Goal: Task Accomplishment & Management: Use online tool/utility

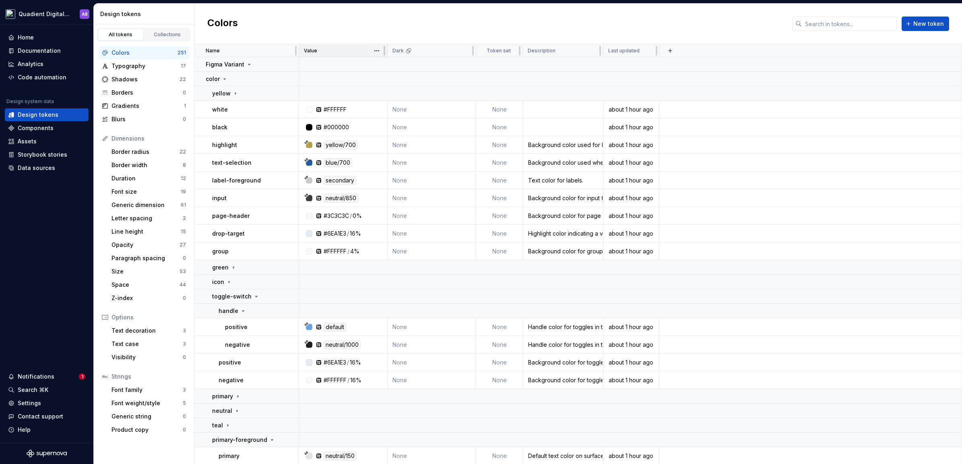
click at [314, 51] on p "Value" at bounding box center [310, 50] width 13 height 6
click at [377, 50] on html "Quadient Digital Design System AB Home Documentation Analytics Code automation …" at bounding box center [481, 232] width 962 height 464
click at [319, 50] on html "Quadient Digital Design System AB Home Documentation Analytics Code automation …" at bounding box center [481, 232] width 962 height 464
click at [234, 50] on div "Name" at bounding box center [250, 50] width 88 height 6
click at [348, 55] on div "Value" at bounding box center [343, 50] width 89 height 13
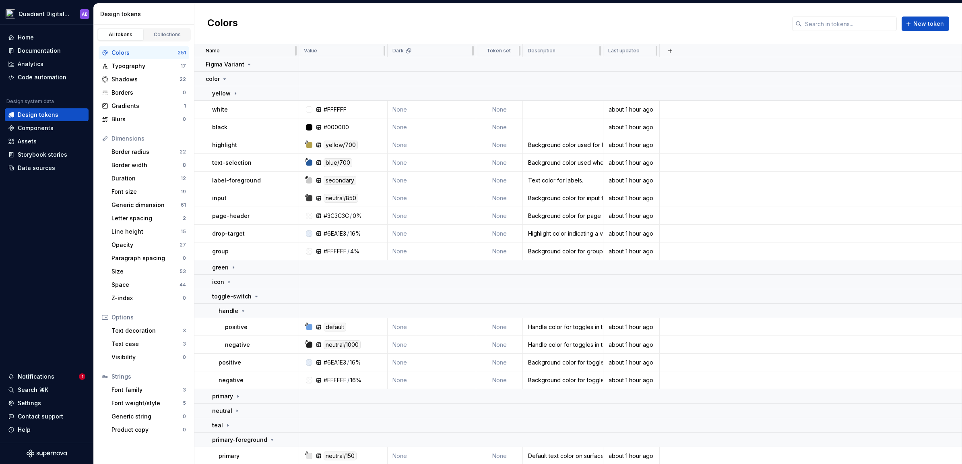
click at [244, 49] on div "Name" at bounding box center [250, 50] width 88 height 6
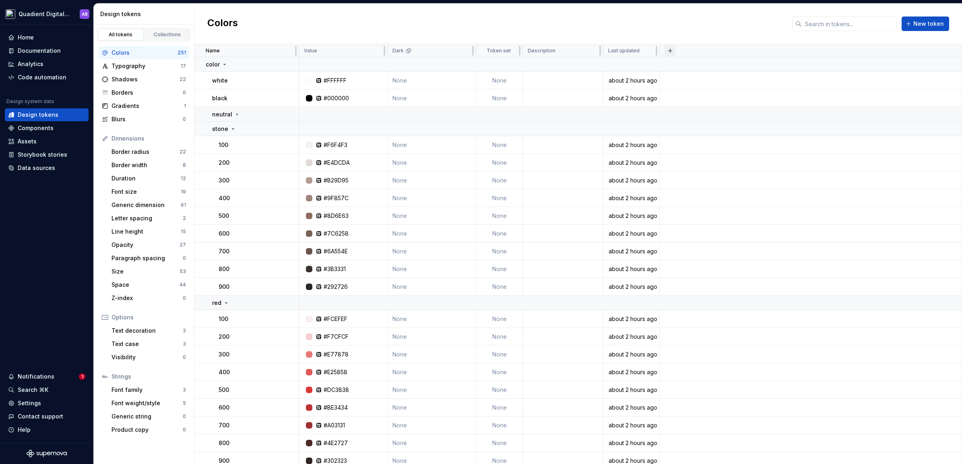
click at [671, 51] on button "button" at bounding box center [670, 50] width 11 height 11
click at [343, 52] on div "Value" at bounding box center [343, 50] width 78 height 6
click at [443, 48] on div "Dark" at bounding box center [431, 50] width 78 height 6
click at [236, 112] on icon at bounding box center [237, 114] width 6 height 6
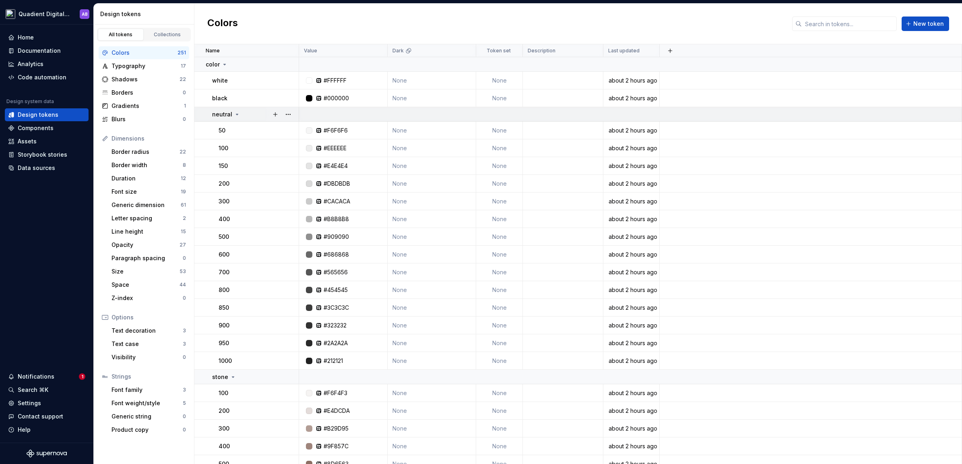
click at [234, 114] on icon at bounding box center [237, 114] width 6 height 6
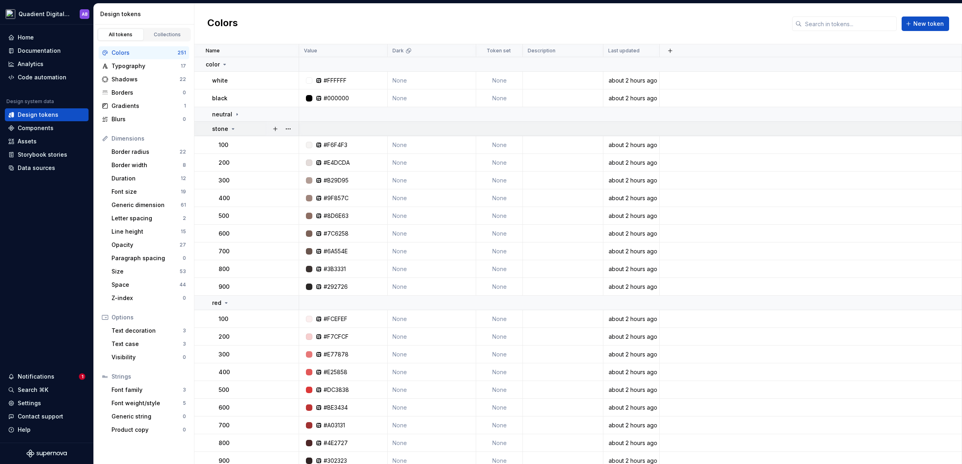
click at [232, 130] on icon at bounding box center [233, 129] width 6 height 6
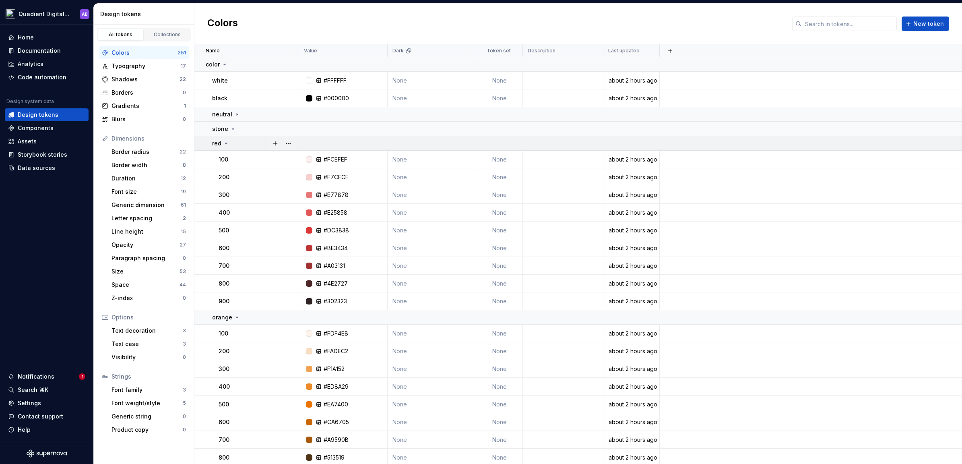
click at [229, 144] on div "red" at bounding box center [255, 143] width 86 height 8
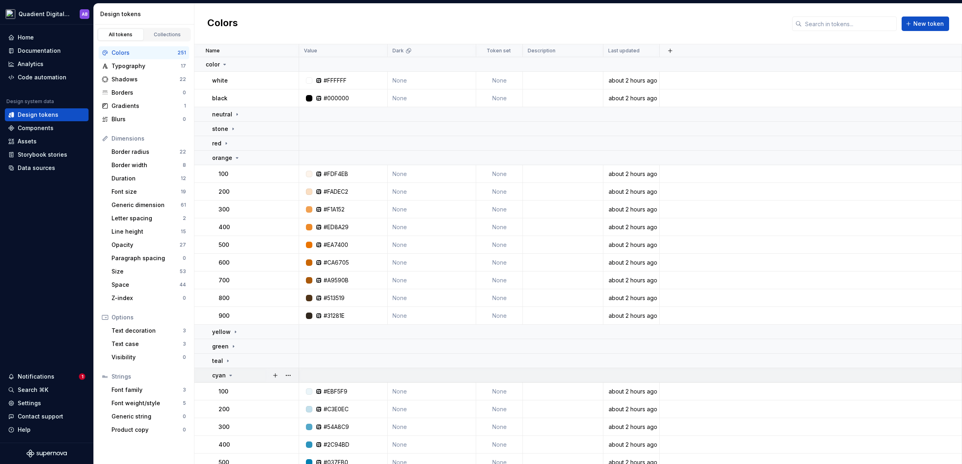
click at [230, 375] on icon at bounding box center [231, 375] width 2 height 1
click at [236, 158] on icon at bounding box center [237, 158] width 6 height 6
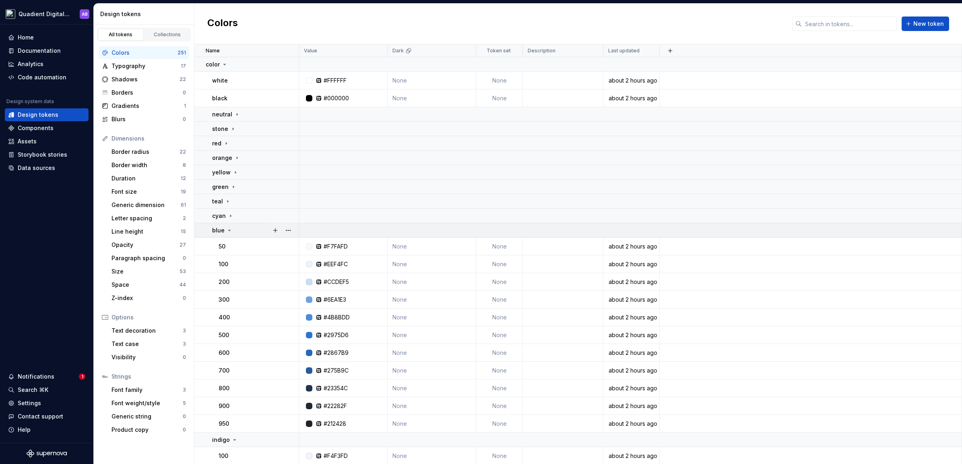
click at [229, 230] on icon at bounding box center [230, 230] width 2 height 1
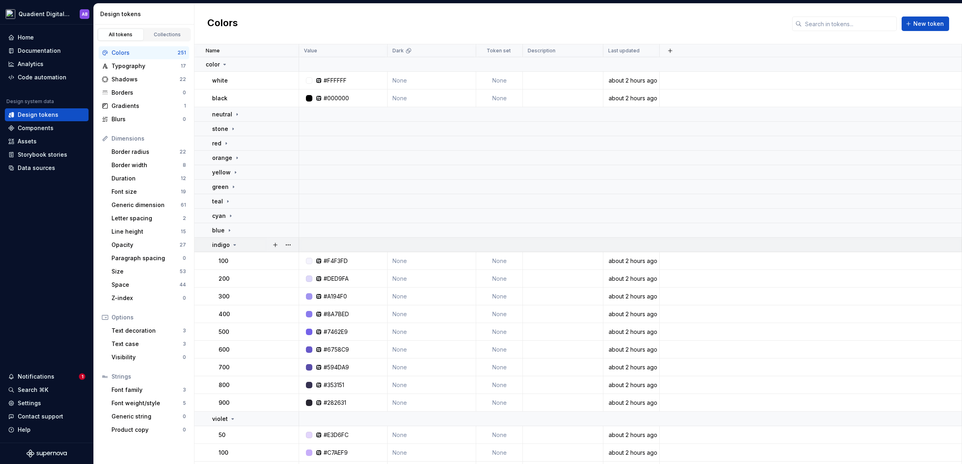
click at [232, 245] on icon at bounding box center [234, 245] width 6 height 6
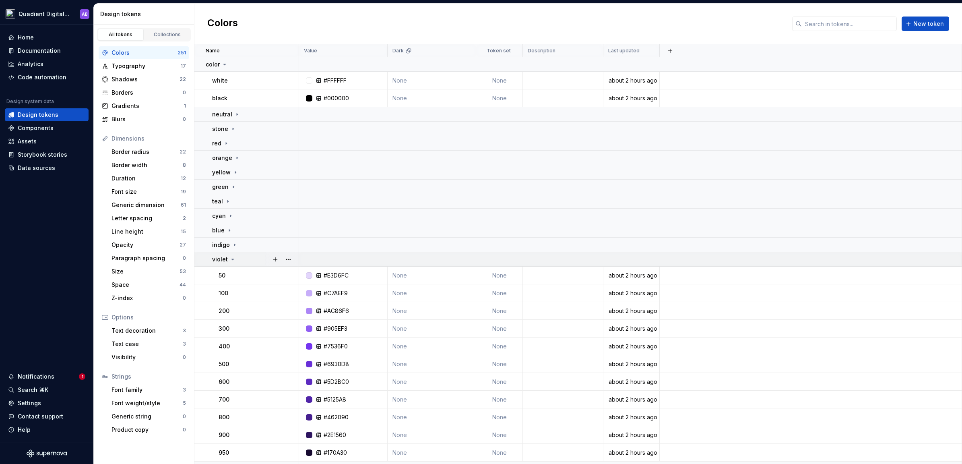
click at [232, 259] on icon at bounding box center [233, 259] width 2 height 1
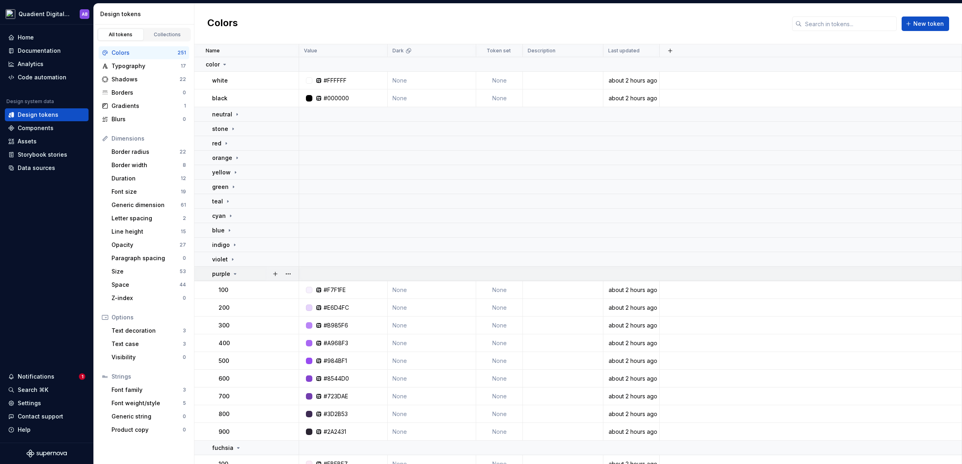
click at [232, 273] on icon at bounding box center [235, 273] width 6 height 6
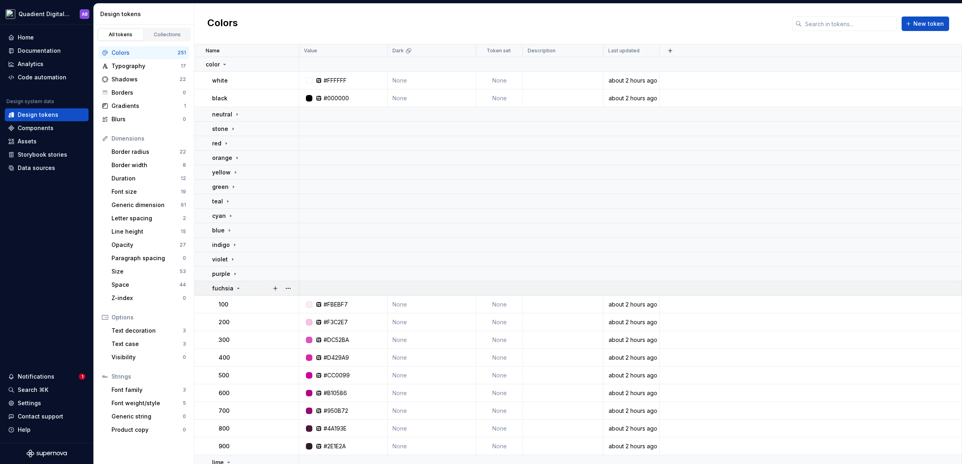
click at [237, 289] on icon at bounding box center [238, 288] width 6 height 6
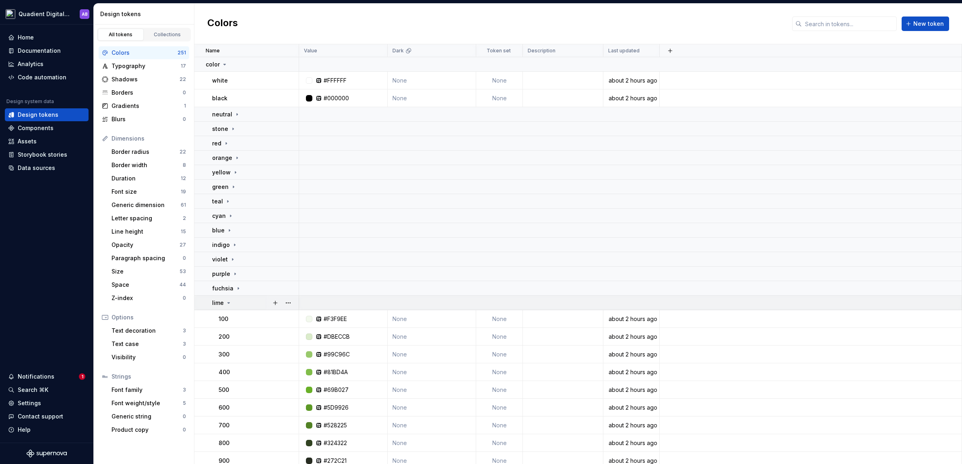
click at [230, 302] on icon at bounding box center [228, 302] width 6 height 6
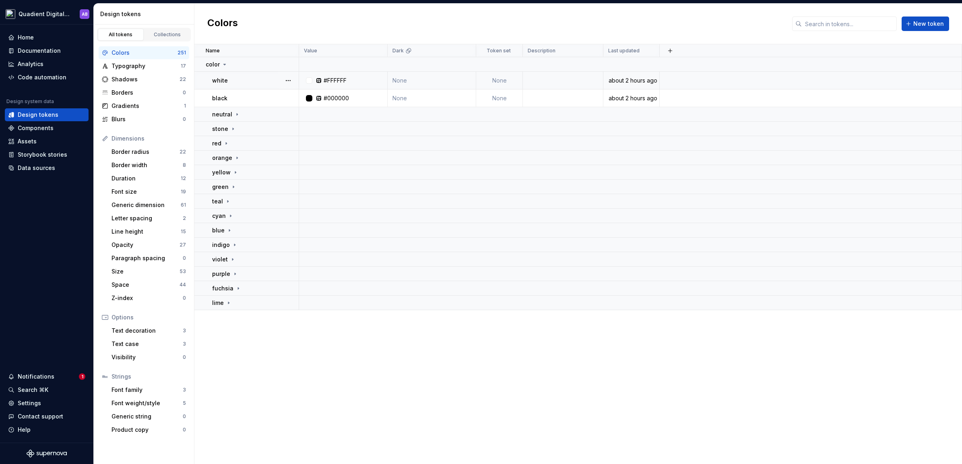
click at [414, 80] on td "None" at bounding box center [432, 81] width 89 height 18
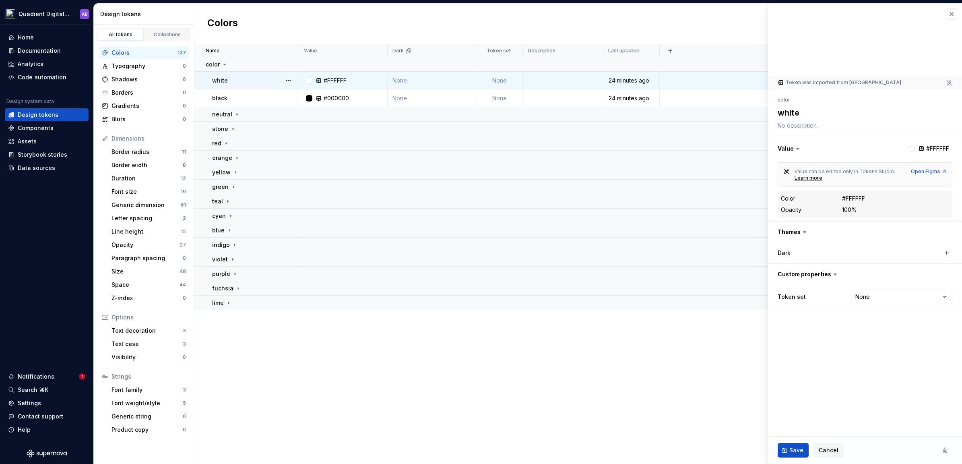
click at [405, 80] on td "None" at bounding box center [432, 81] width 89 height 18
type textarea "*"
click at [330, 48] on div "Value" at bounding box center [343, 50] width 78 height 6
click at [953, 12] on button "button" at bounding box center [951, 13] width 11 height 11
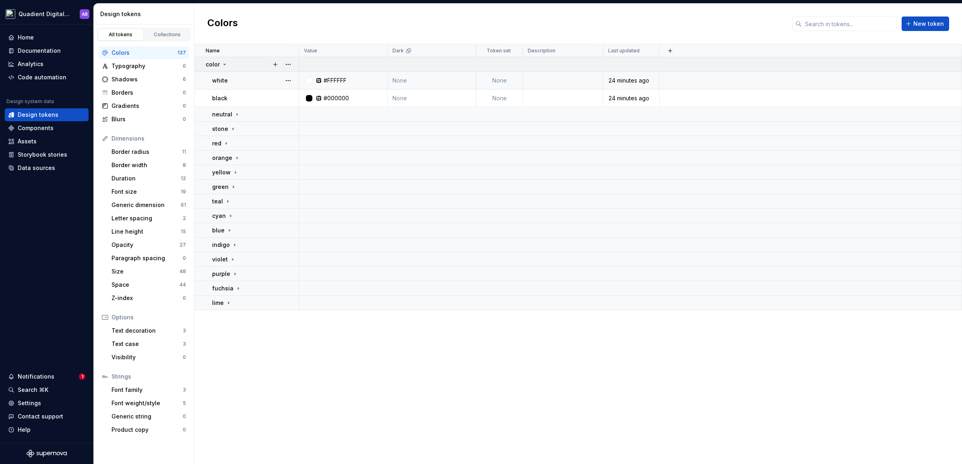
click at [227, 62] on icon at bounding box center [224, 64] width 6 height 6
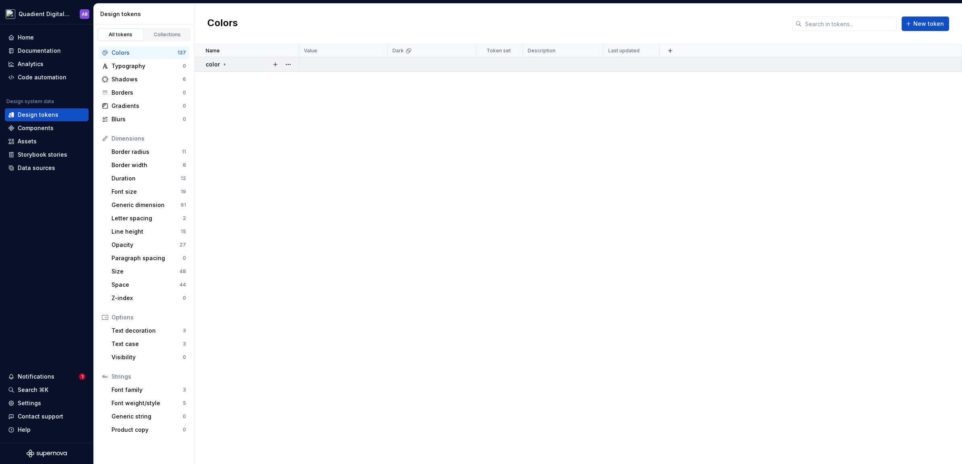
click at [227, 62] on icon at bounding box center [224, 64] width 6 height 6
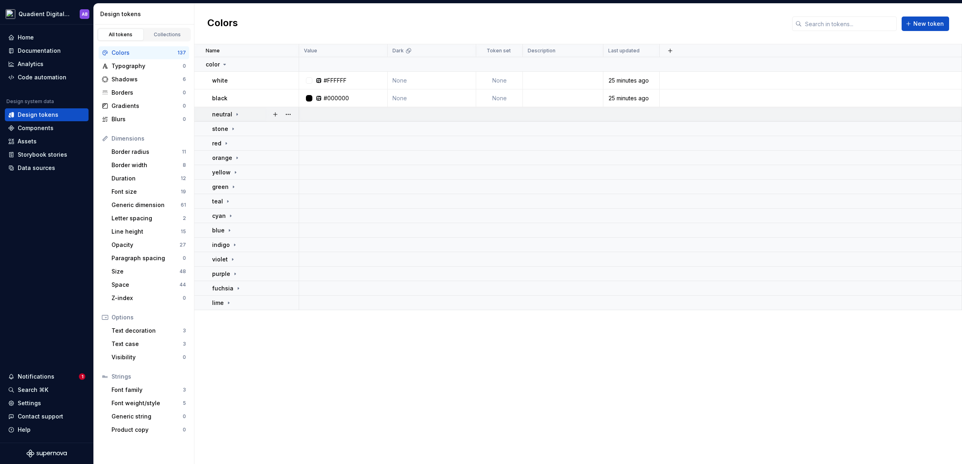
click at [237, 115] on icon at bounding box center [237, 114] width 6 height 6
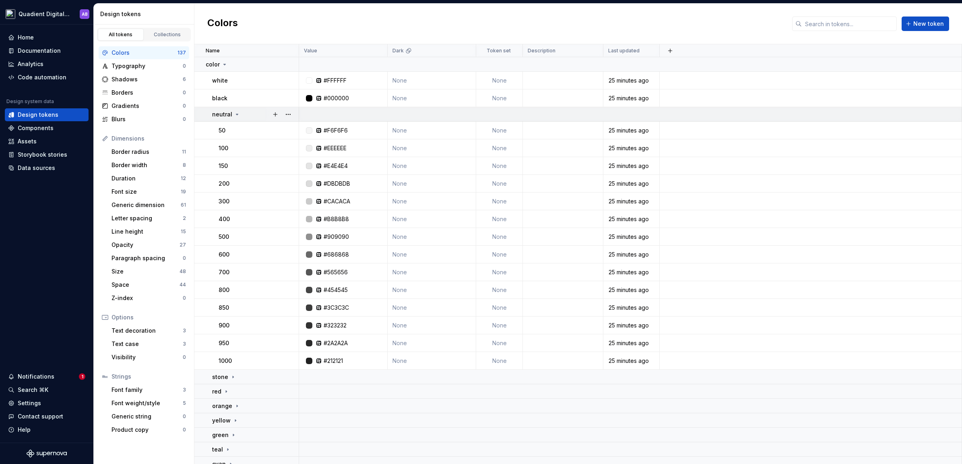
click at [237, 114] on icon at bounding box center [237, 114] width 6 height 6
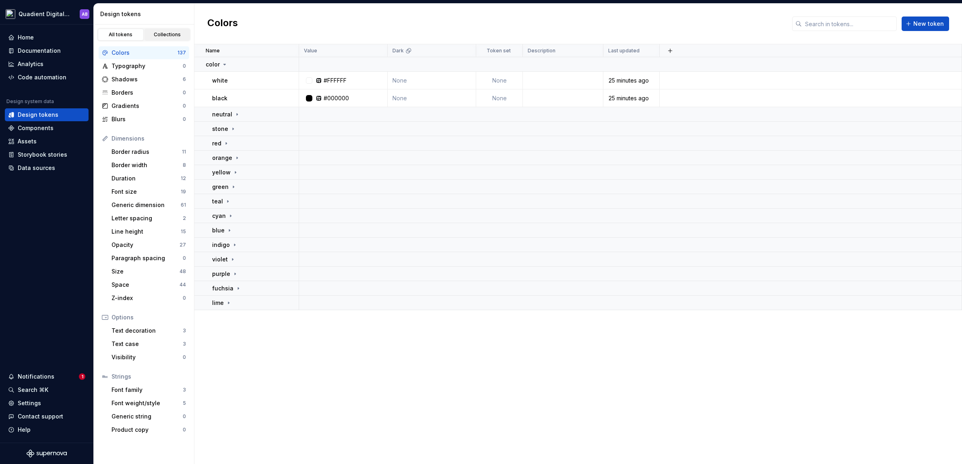
click at [157, 30] on link "Collections" at bounding box center [168, 35] width 46 height 12
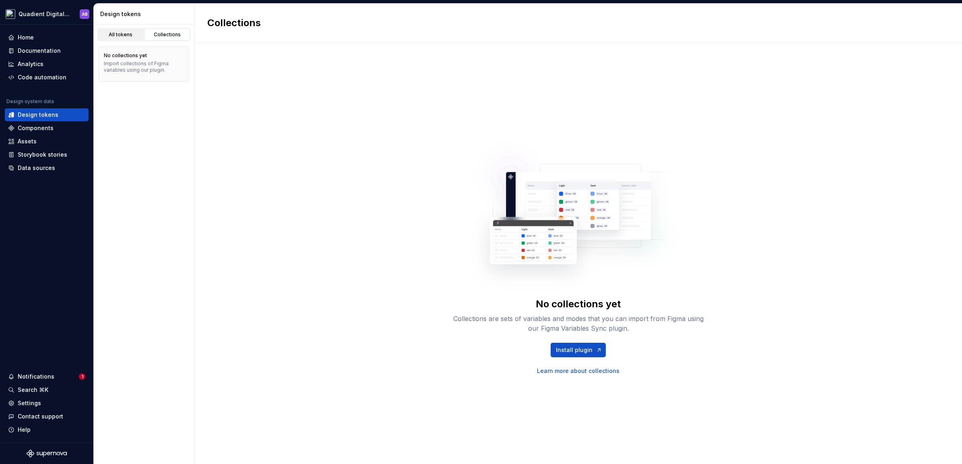
click at [125, 34] on div "All tokens" at bounding box center [121, 34] width 40 height 6
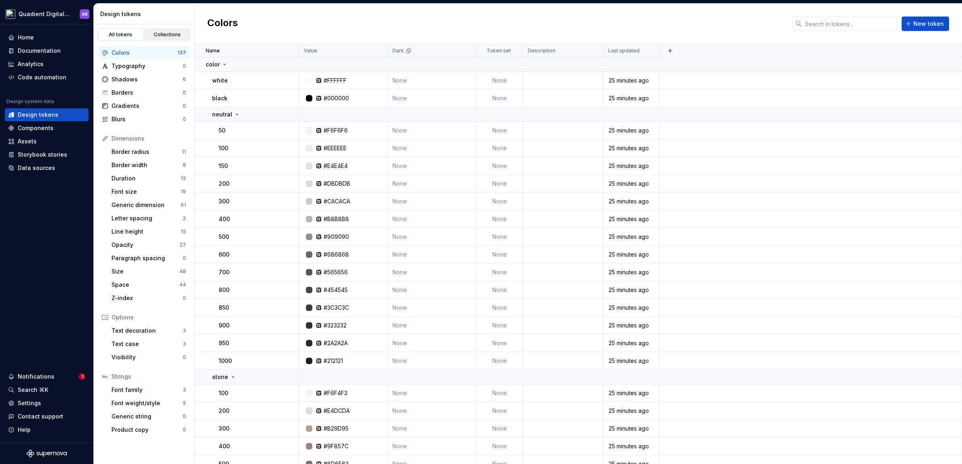
click at [171, 37] on link "Collections" at bounding box center [168, 35] width 46 height 12
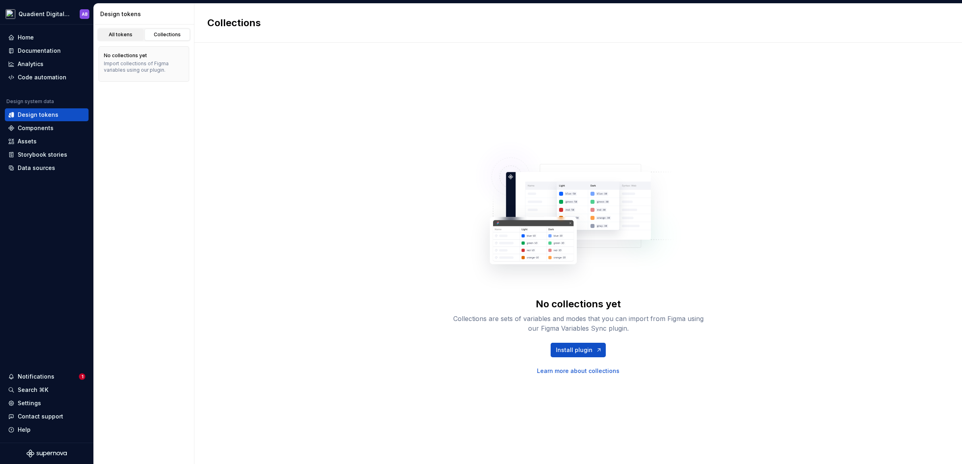
click at [113, 38] on link "All tokens" at bounding box center [121, 35] width 46 height 12
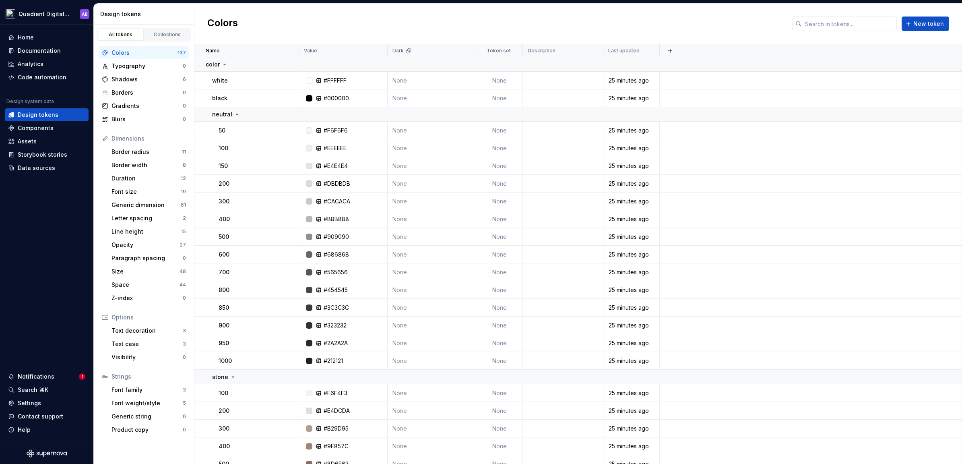
click at [133, 49] on div "Colors" at bounding box center [144, 53] width 66 height 8
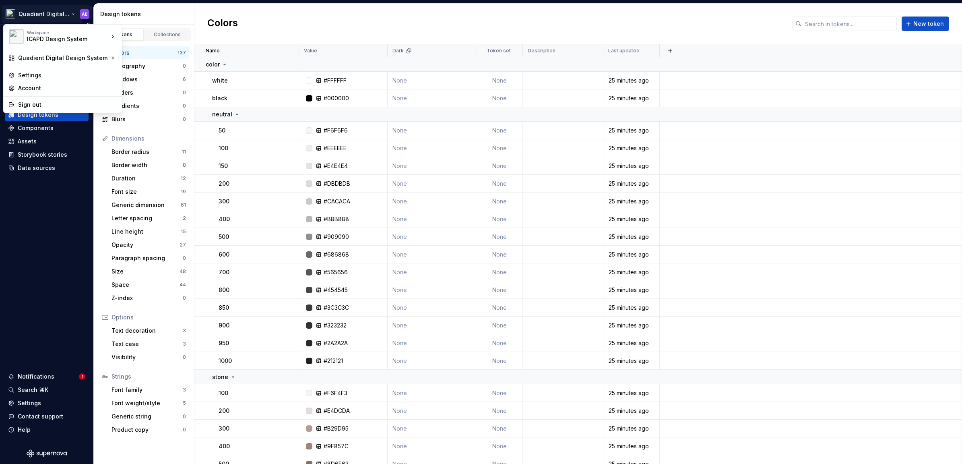
click at [51, 16] on html "Quadient Digital Design System AB Home Documentation Analytics Code automation …" at bounding box center [481, 232] width 962 height 464
click at [264, 48] on html "Quadient Digital Design System AB Home Documentation Analytics Code automation …" at bounding box center [481, 232] width 962 height 464
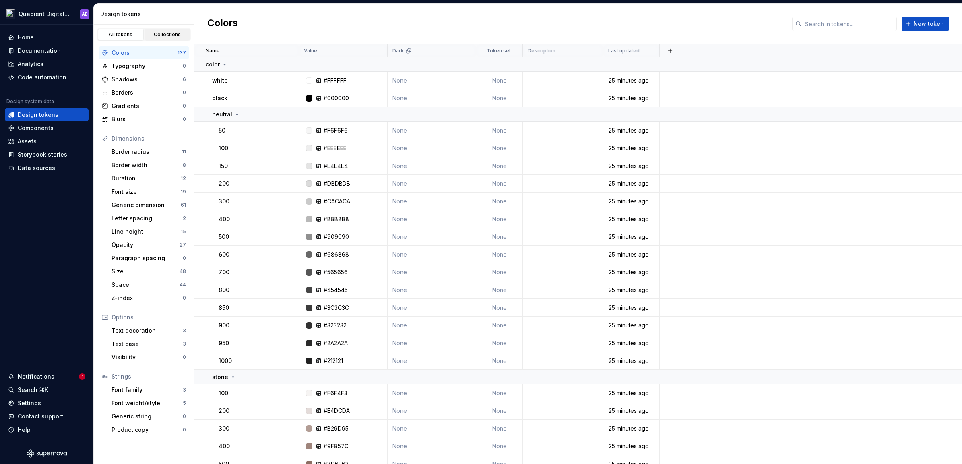
click at [179, 33] on div "Collections" at bounding box center [167, 34] width 40 height 6
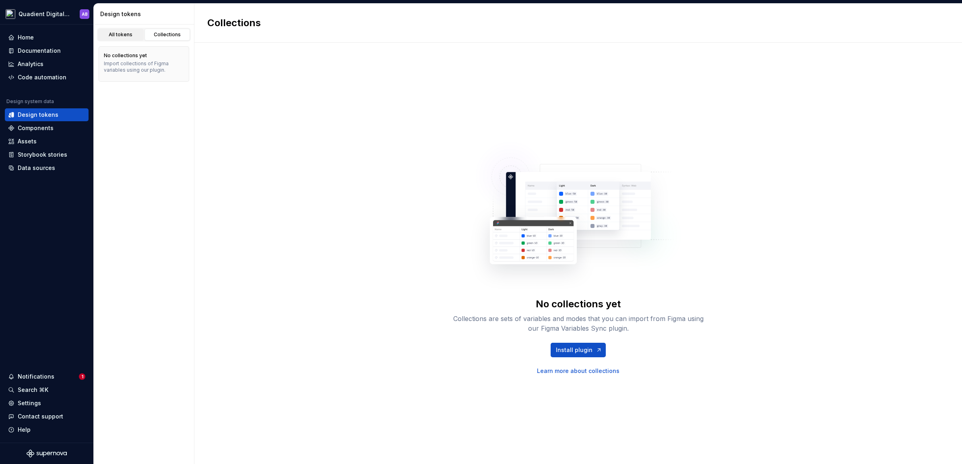
click at [121, 30] on link "All tokens" at bounding box center [121, 35] width 46 height 12
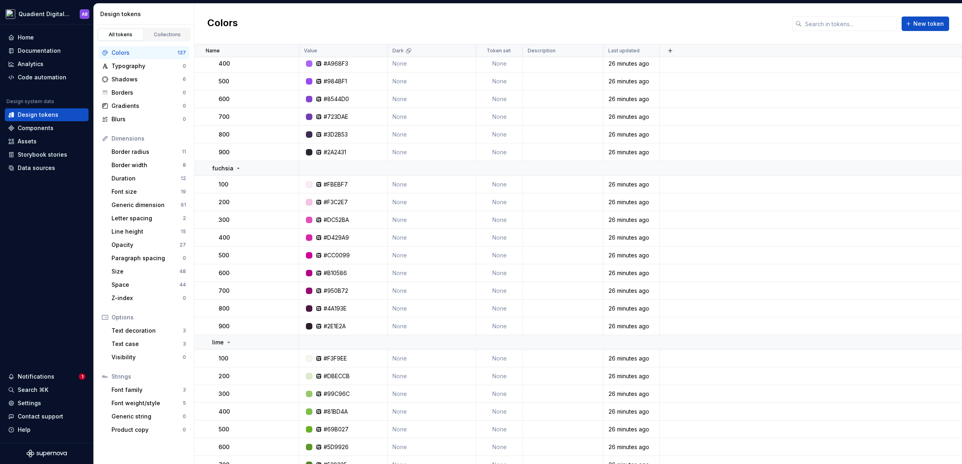
scroll to position [2236, 0]
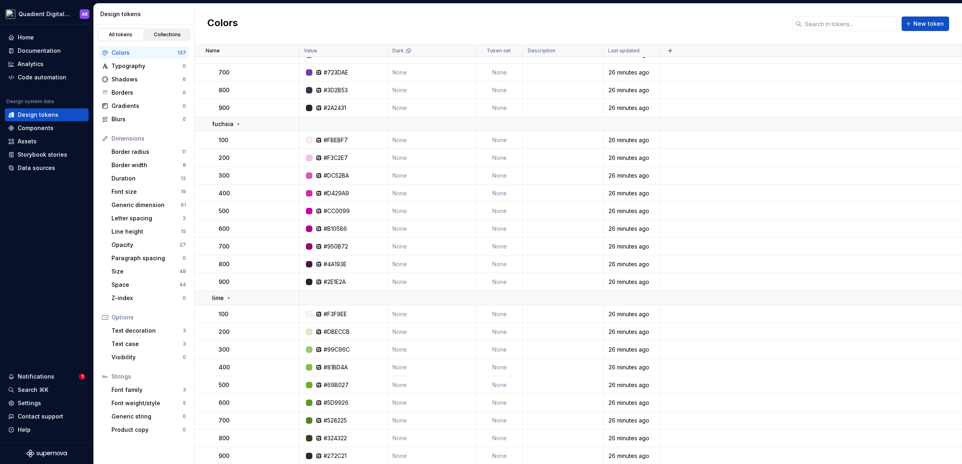
click at [170, 36] on div "Collections" at bounding box center [167, 34] width 40 height 6
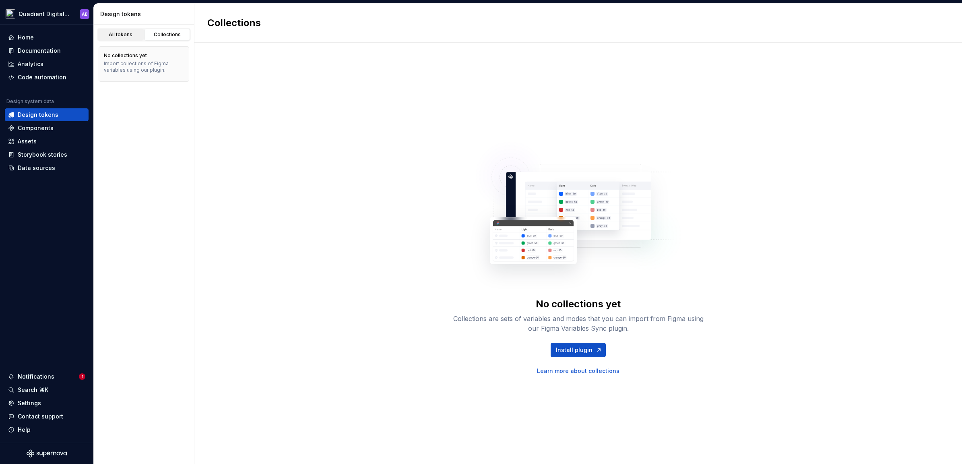
click at [134, 37] on link "All tokens" at bounding box center [121, 35] width 46 height 12
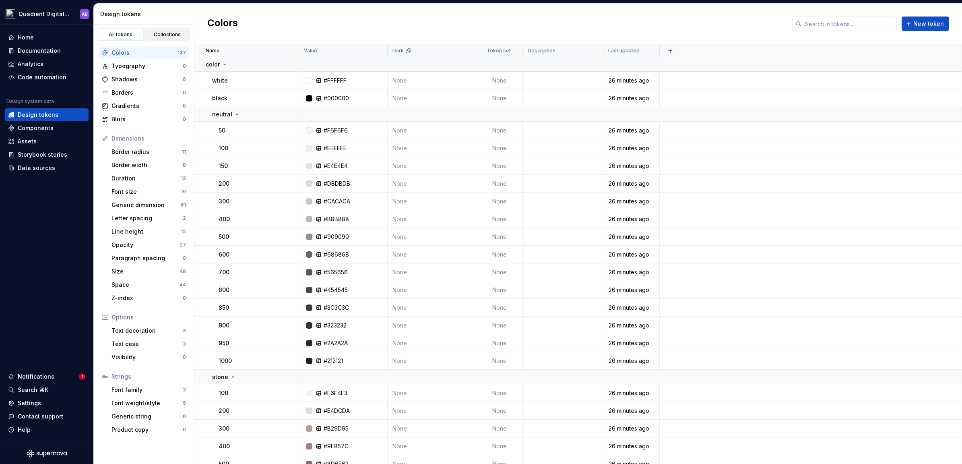
click at [169, 37] on div "Collections" at bounding box center [167, 34] width 40 height 6
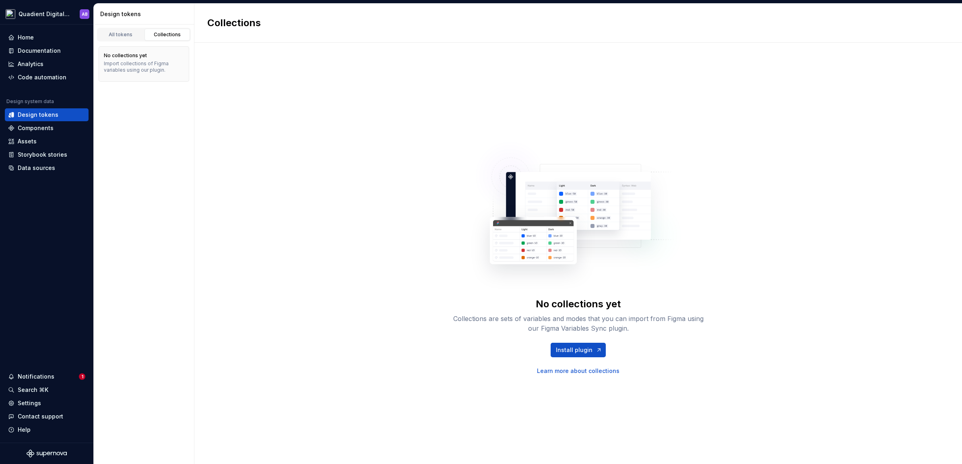
click at [576, 371] on link "Learn more about collections" at bounding box center [578, 371] width 83 height 8
click at [133, 35] on div "All tokens" at bounding box center [121, 34] width 40 height 6
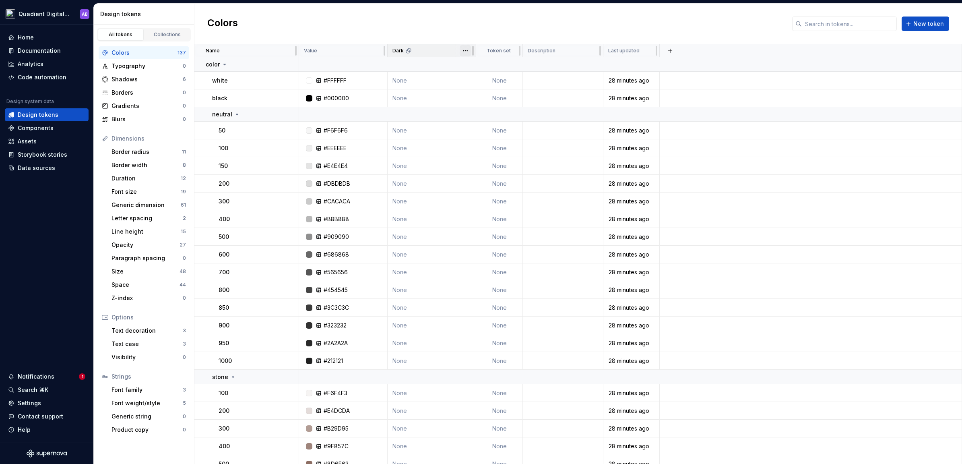
click at [466, 49] on html "Quadient Digital Design System AB Home Documentation Analytics Code automation …" at bounding box center [481, 232] width 962 height 464
click at [376, 51] on html "Quadient Digital Design System AB Home Documentation Analytics Code automation …" at bounding box center [481, 232] width 962 height 464
click at [378, 50] on html "Quadient Digital Design System AB Home Documentation Analytics Code automation …" at bounding box center [481, 232] width 962 height 464
click at [437, 44] on html "Quadient Digital Design System AB Home Documentation Analytics Code automation …" at bounding box center [481, 232] width 962 height 464
click at [669, 48] on button "button" at bounding box center [670, 50] width 11 height 11
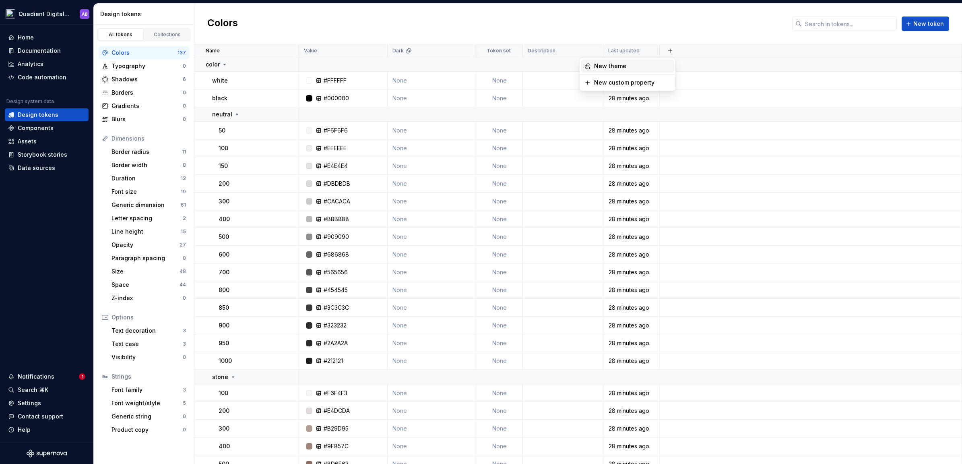
click at [644, 65] on div "New theme" at bounding box center [632, 66] width 76 height 8
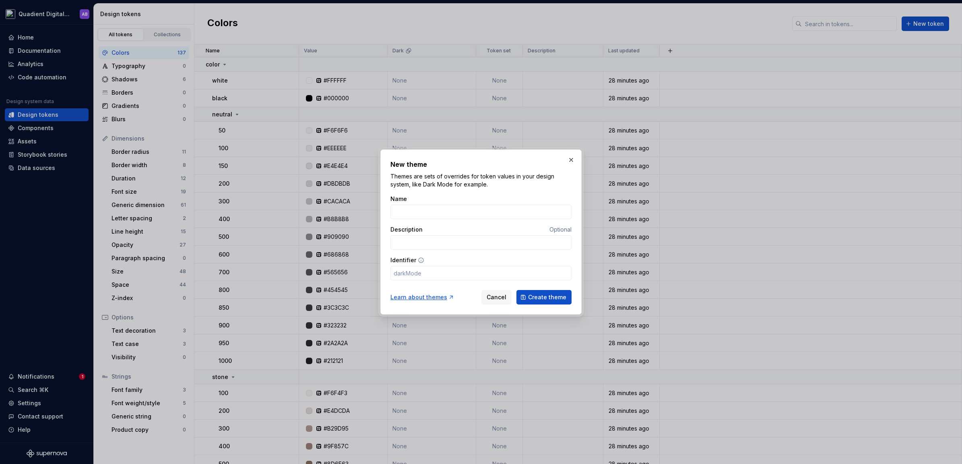
type input "L"
type input "l"
type input "Li"
type input "li"
type input "Lig"
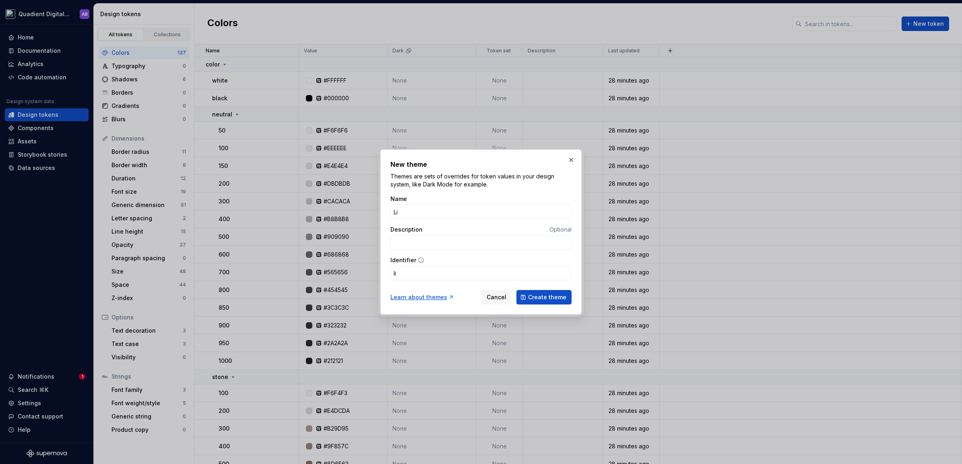
type input "lig"
type input "Ligh"
type input "ligh"
type input "Light"
type input "light"
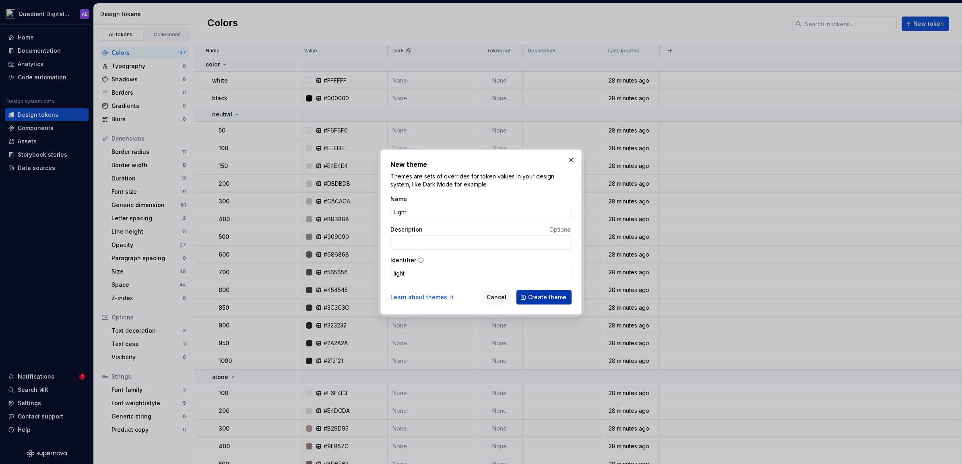
type input "Light"
click at [551, 295] on span "Create theme" at bounding box center [547, 297] width 38 height 8
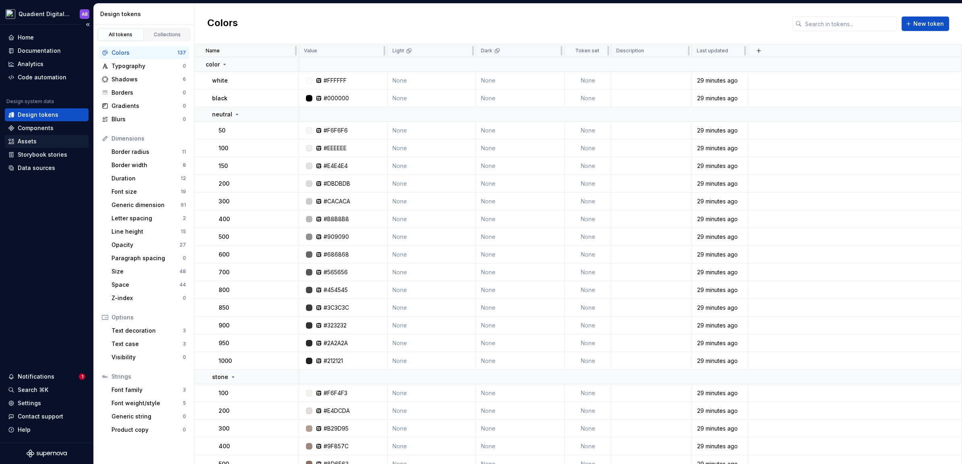
drag, startPoint x: 410, startPoint y: 51, endPoint x: 14, endPoint y: 135, distance: 405.3
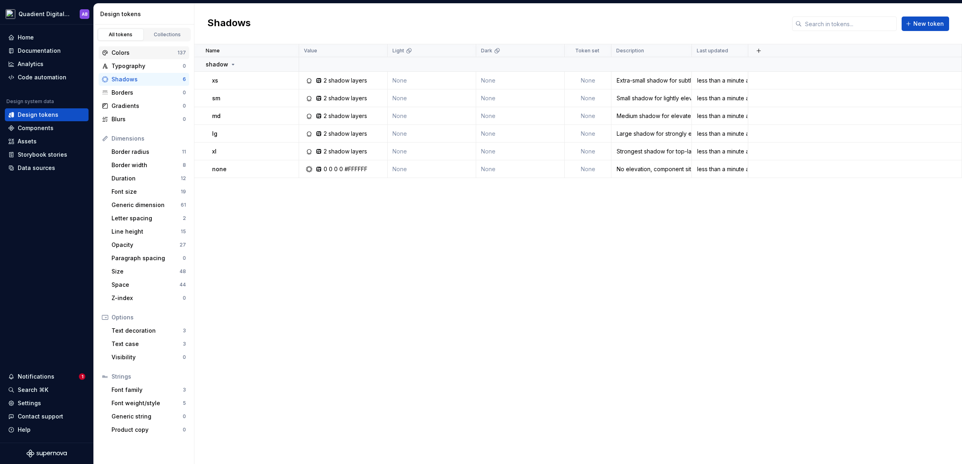
click at [130, 51] on div "Colors" at bounding box center [144, 53] width 66 height 8
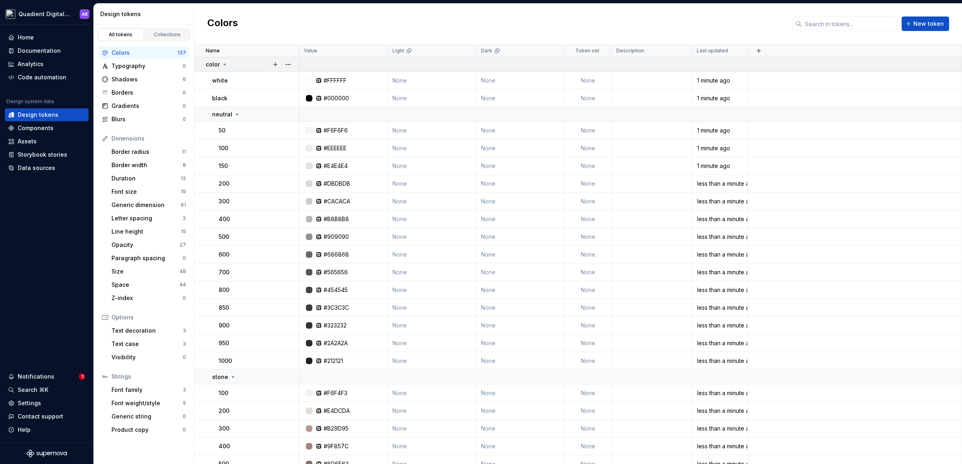
click at [224, 64] on icon at bounding box center [225, 64] width 2 height 1
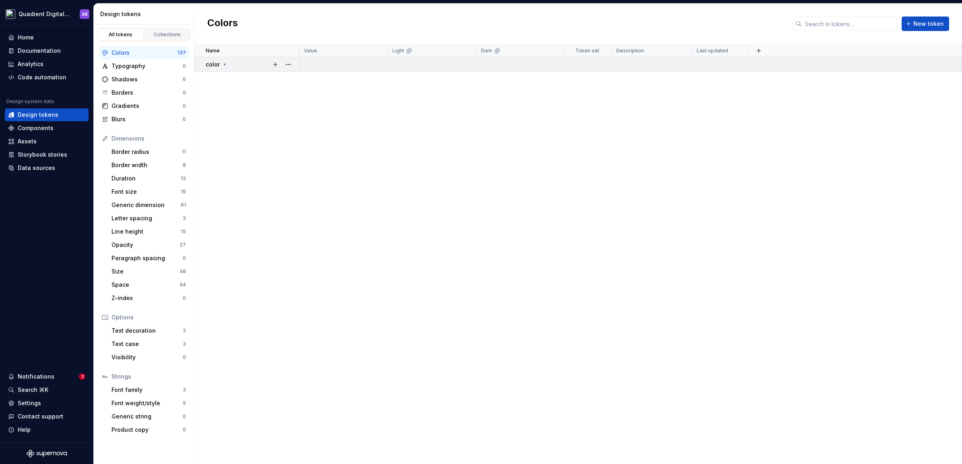
click at [224, 64] on icon at bounding box center [224, 64] width 1 height 2
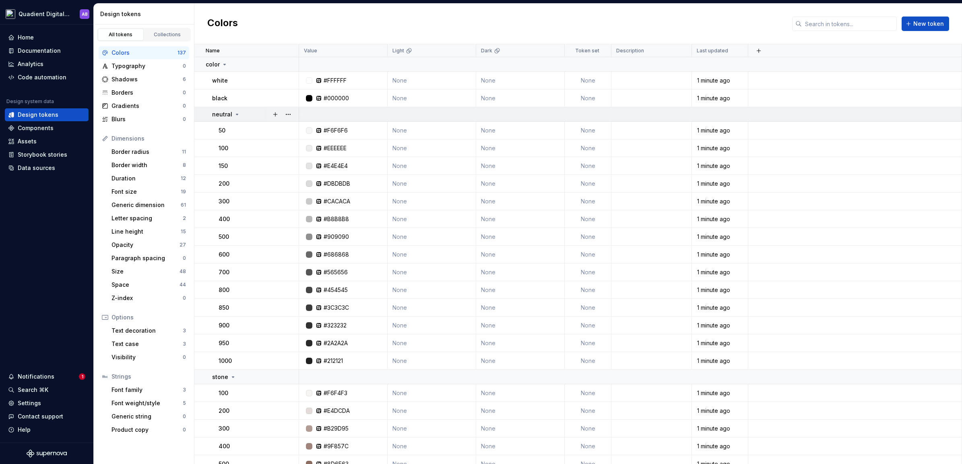
click at [234, 114] on icon at bounding box center [237, 114] width 6 height 6
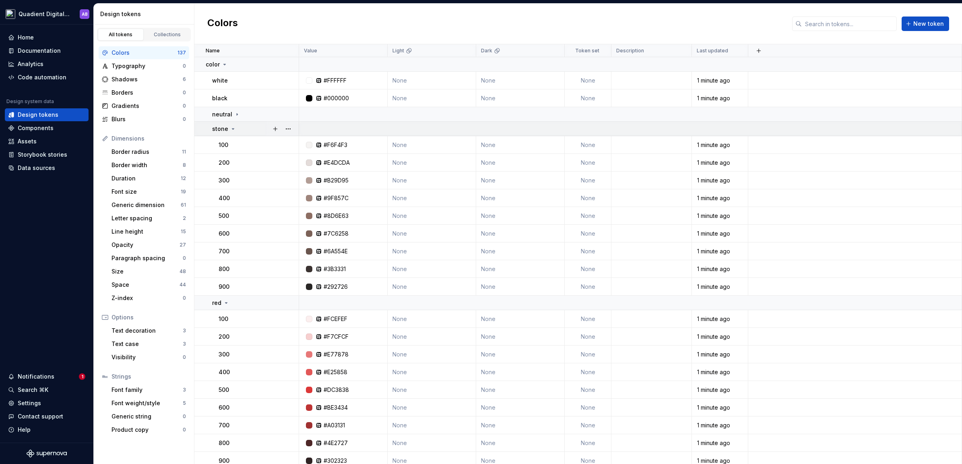
click at [233, 129] on icon at bounding box center [233, 129] width 6 height 6
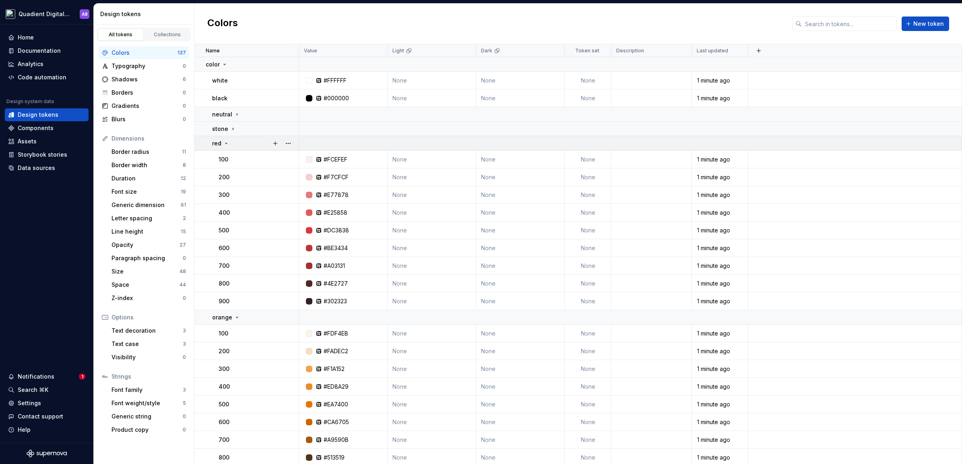
click at [226, 145] on icon at bounding box center [226, 143] width 6 height 6
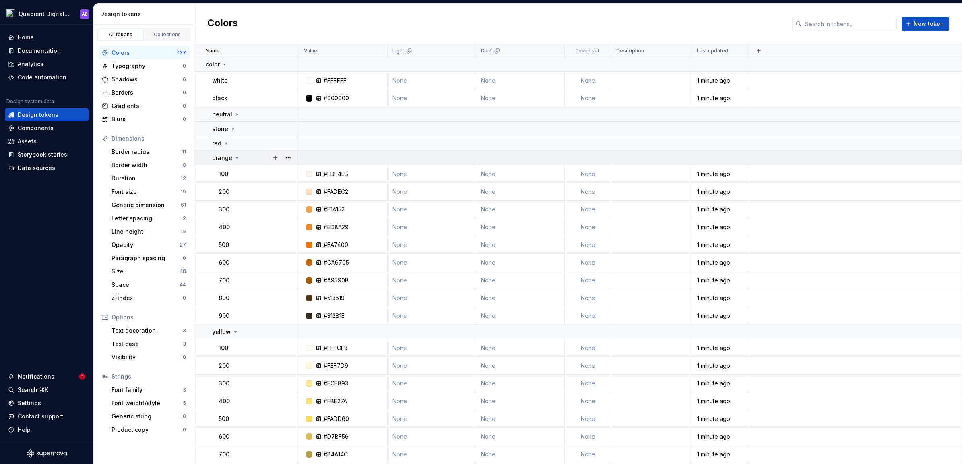
click at [234, 158] on icon at bounding box center [237, 158] width 6 height 6
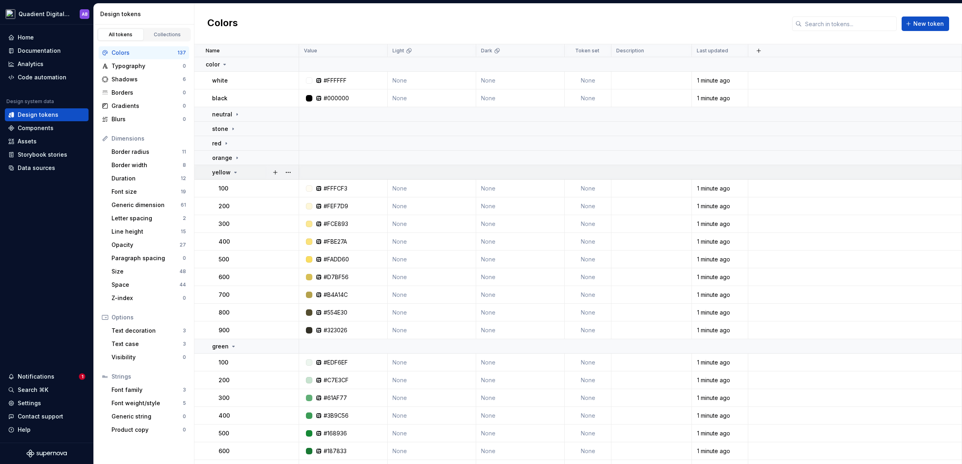
click at [233, 172] on icon at bounding box center [235, 172] width 6 height 6
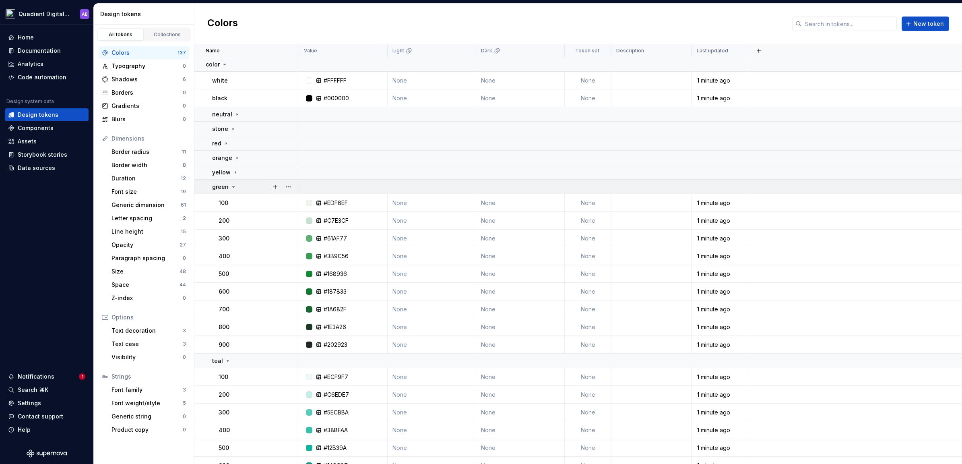
click at [235, 186] on icon at bounding box center [233, 187] width 6 height 6
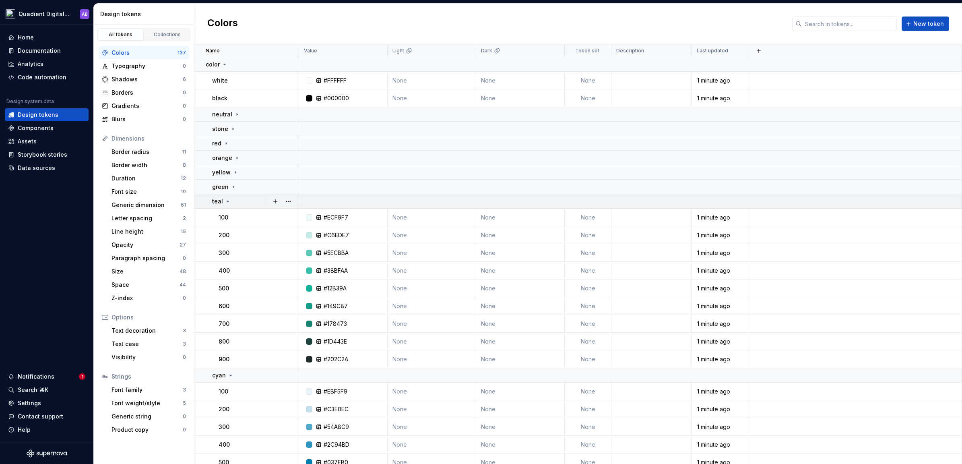
click at [228, 202] on icon at bounding box center [228, 201] width 6 height 6
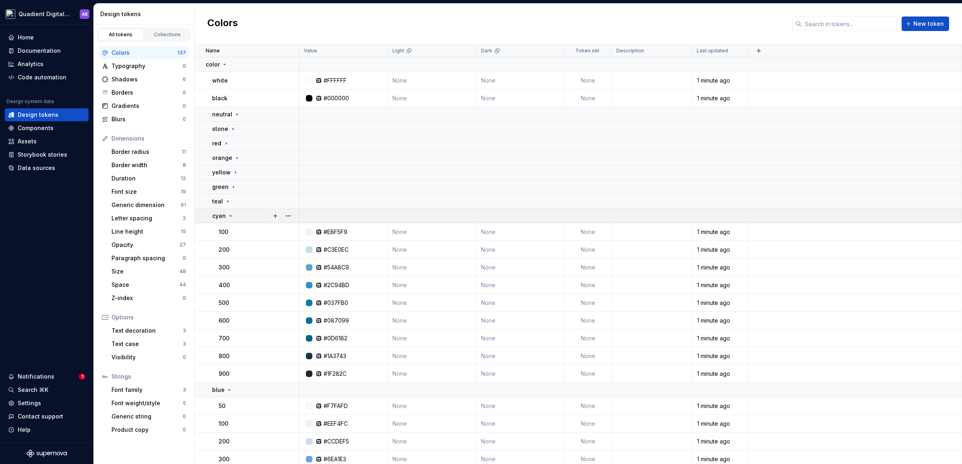
click at [229, 216] on icon at bounding box center [230, 216] width 6 height 6
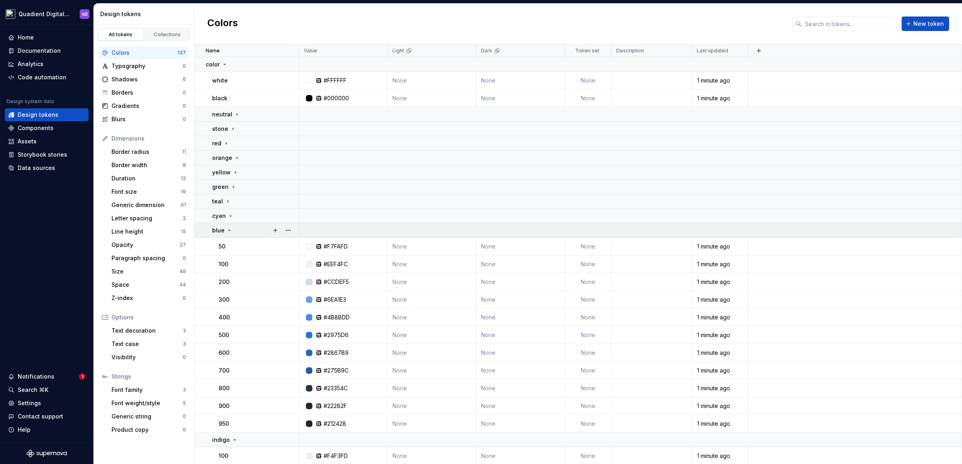
click at [229, 230] on icon at bounding box center [230, 230] width 2 height 1
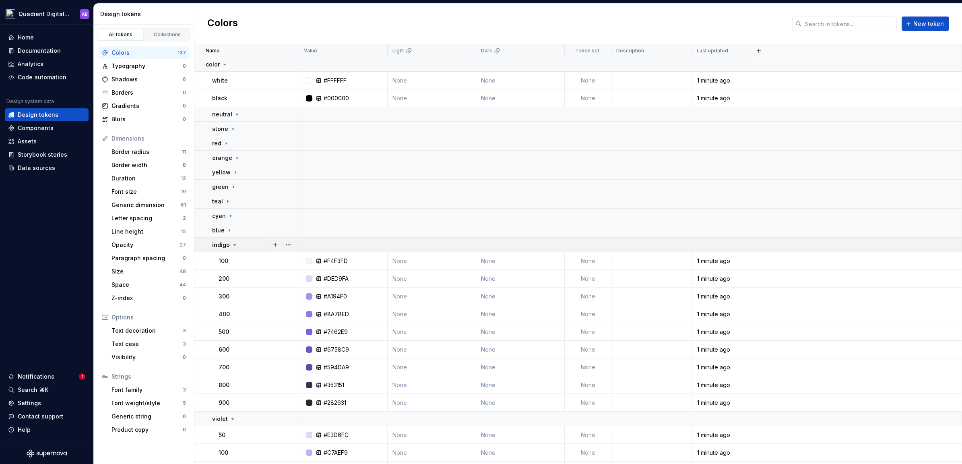
click at [233, 244] on icon at bounding box center [234, 245] width 6 height 6
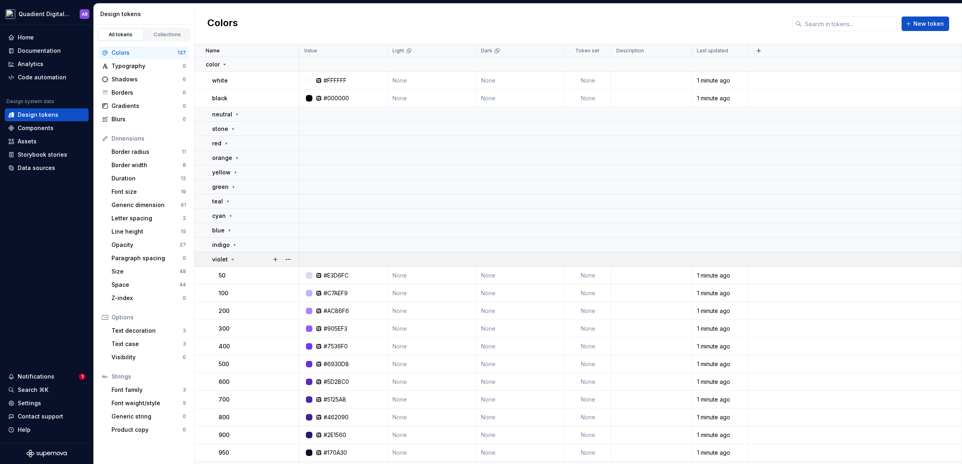
click at [233, 255] on div "violet" at bounding box center [224, 259] width 24 height 8
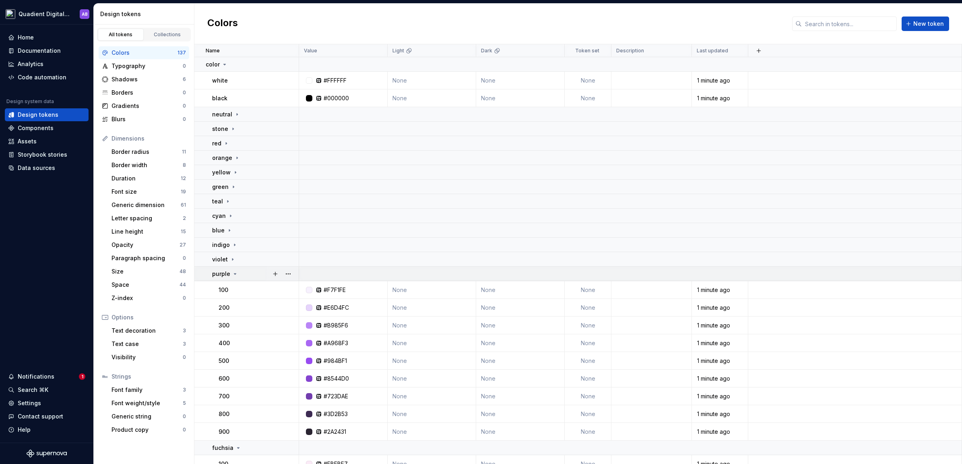
click at [233, 271] on icon at bounding box center [235, 273] width 6 height 6
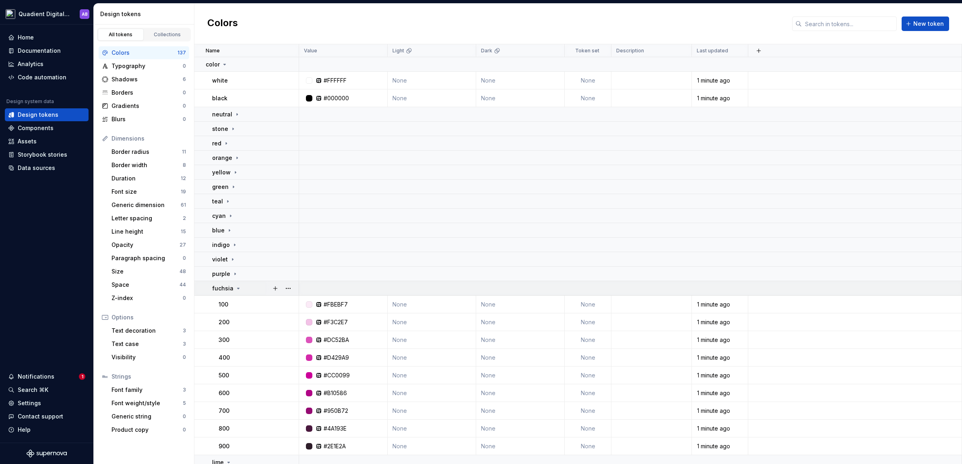
click at [235, 289] on icon at bounding box center [238, 288] width 6 height 6
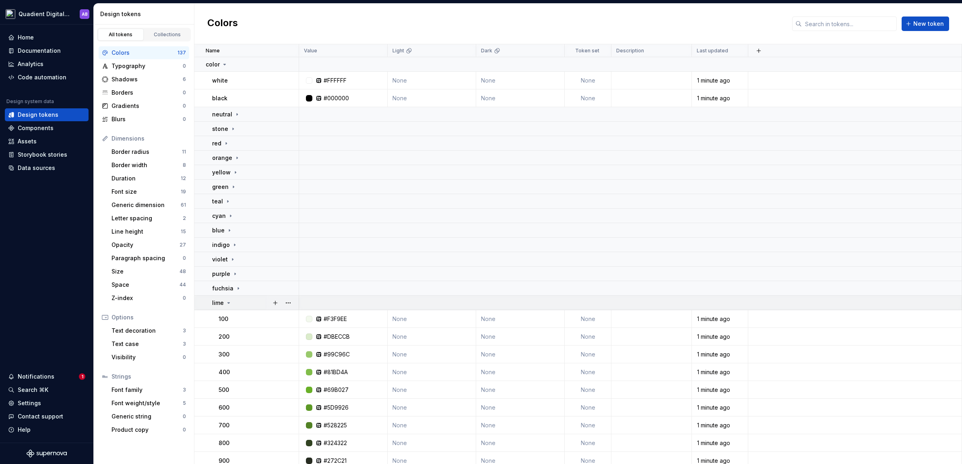
click at [230, 303] on icon at bounding box center [228, 302] width 6 height 6
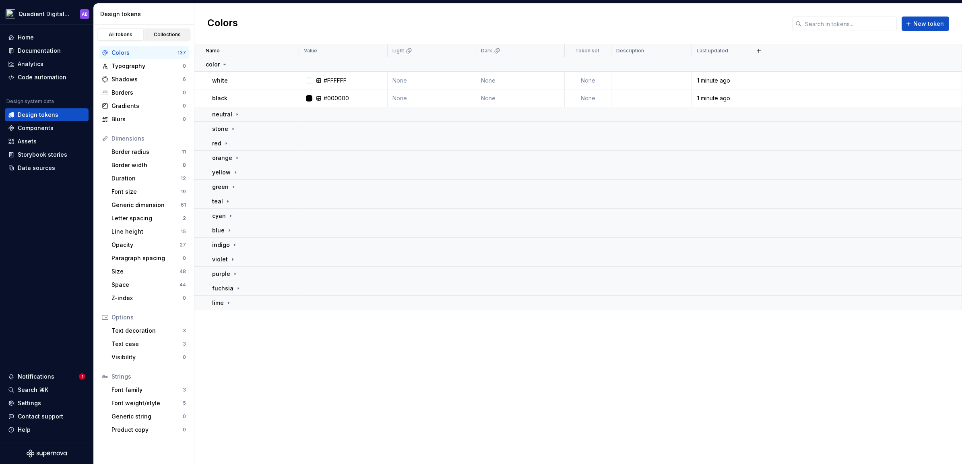
click at [168, 33] on div "Collections" at bounding box center [167, 34] width 40 height 6
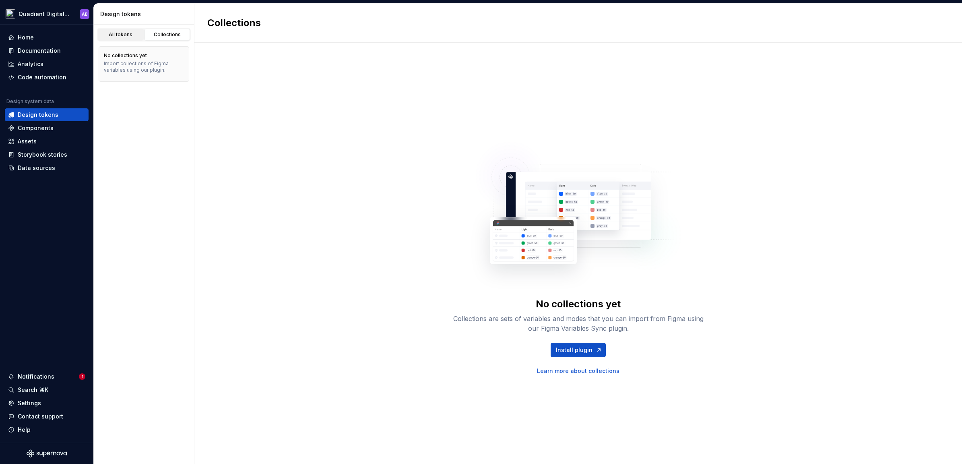
click at [124, 33] on div "All tokens" at bounding box center [121, 34] width 40 height 6
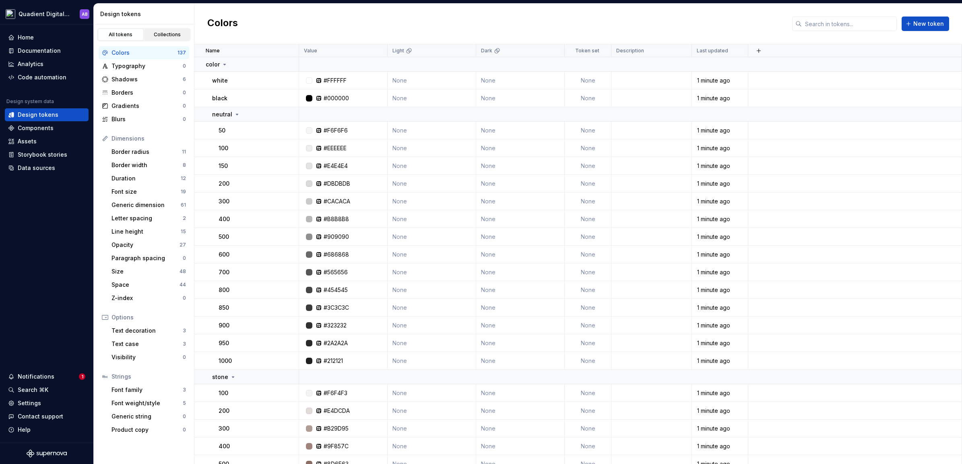
click at [177, 37] on div "Collections" at bounding box center [167, 34] width 40 height 6
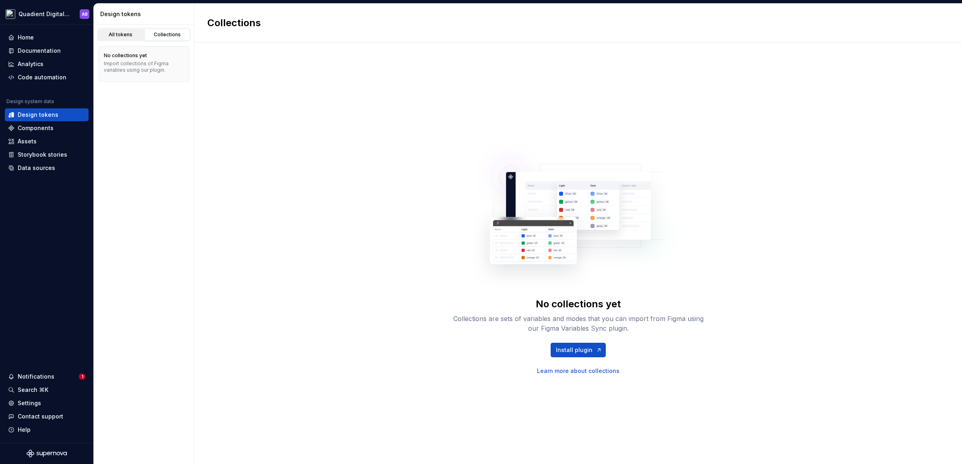
click at [132, 36] on div "All tokens" at bounding box center [121, 34] width 40 height 6
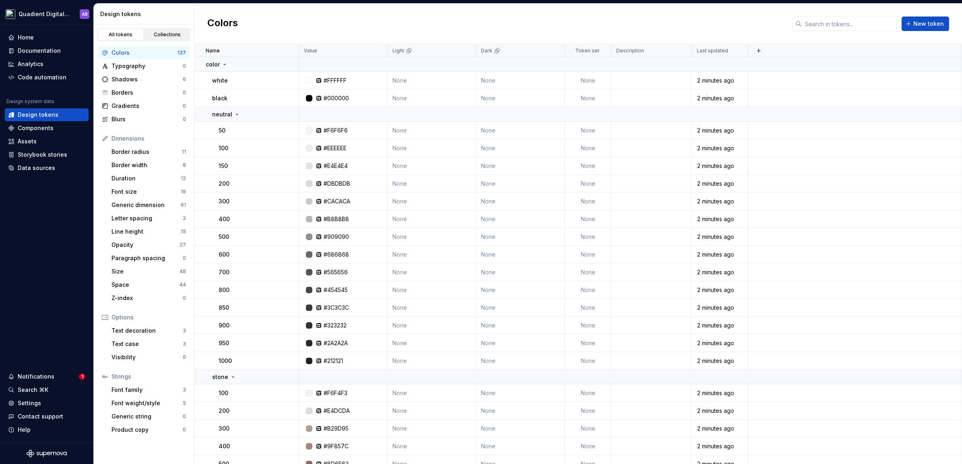
click at [178, 32] on div "Collections" at bounding box center [167, 34] width 40 height 6
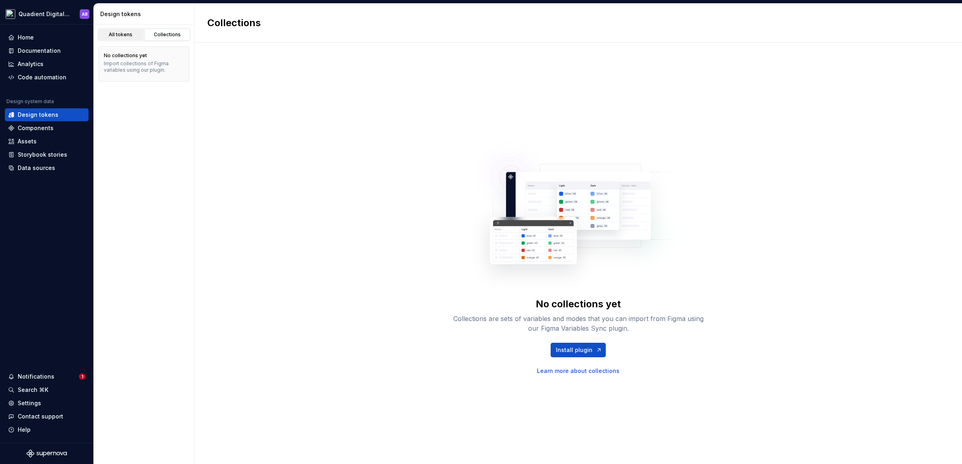
click at [124, 33] on div "All tokens" at bounding box center [121, 34] width 40 height 6
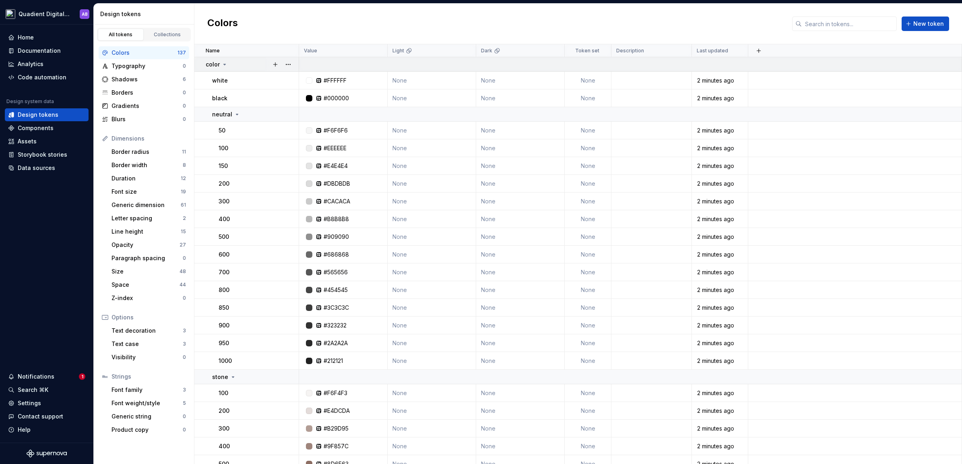
click at [224, 61] on icon at bounding box center [224, 64] width 6 height 6
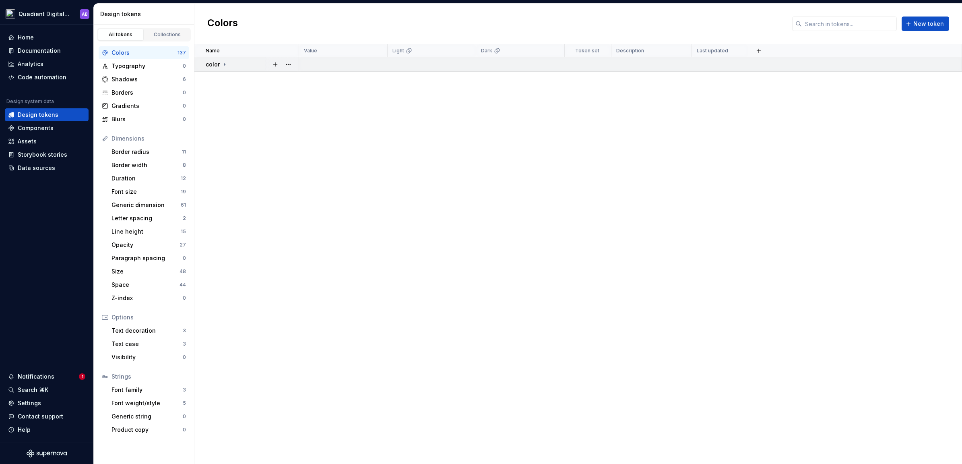
click at [225, 67] on icon at bounding box center [224, 64] width 6 height 6
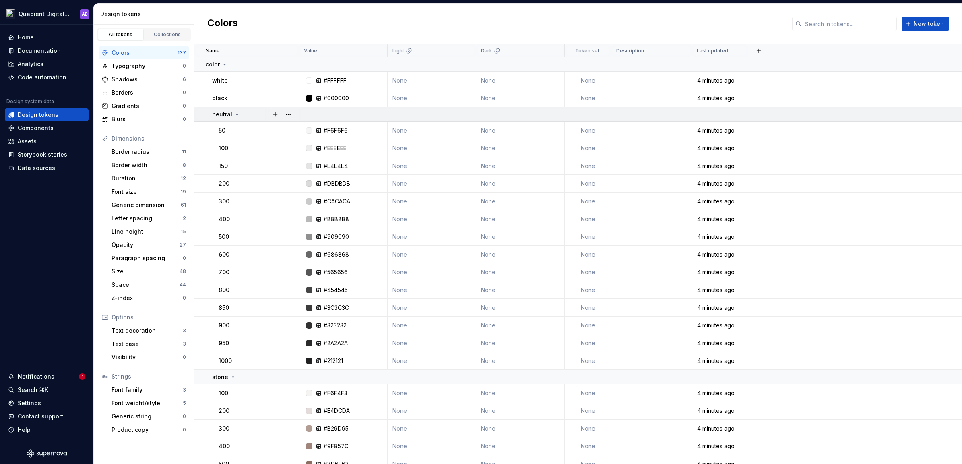
click at [236, 111] on icon at bounding box center [237, 114] width 6 height 6
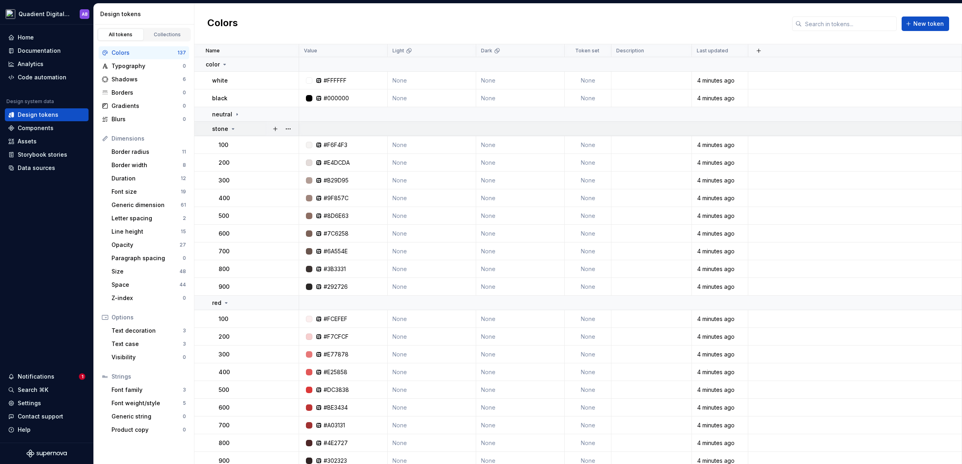
click at [235, 127] on div "stone" at bounding box center [255, 129] width 86 height 8
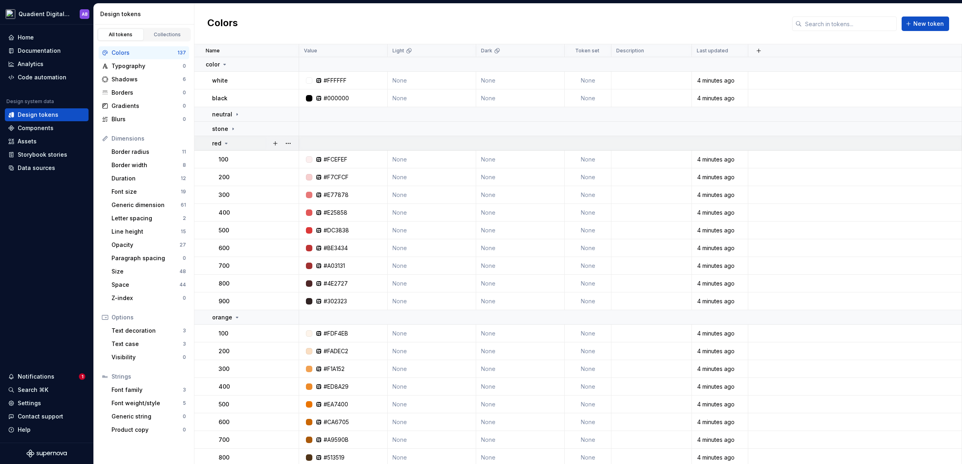
click at [226, 143] on icon at bounding box center [226, 143] width 2 height 1
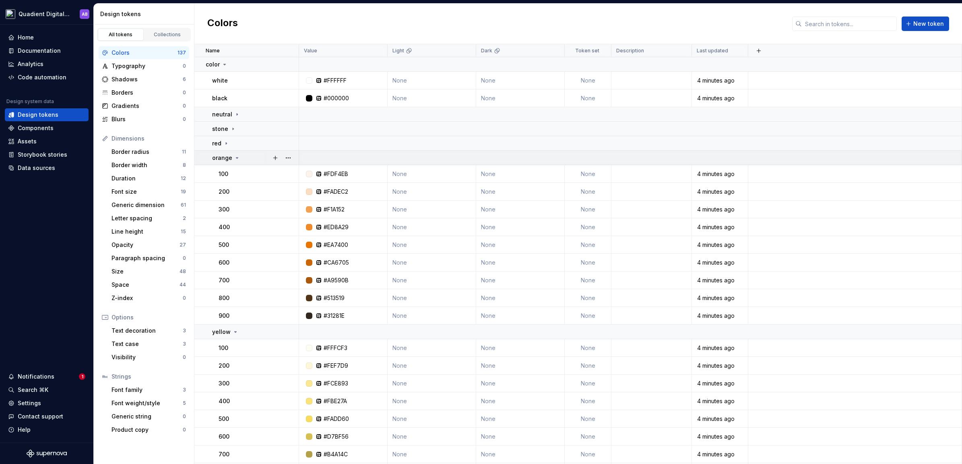
click at [237, 155] on icon at bounding box center [237, 158] width 6 height 6
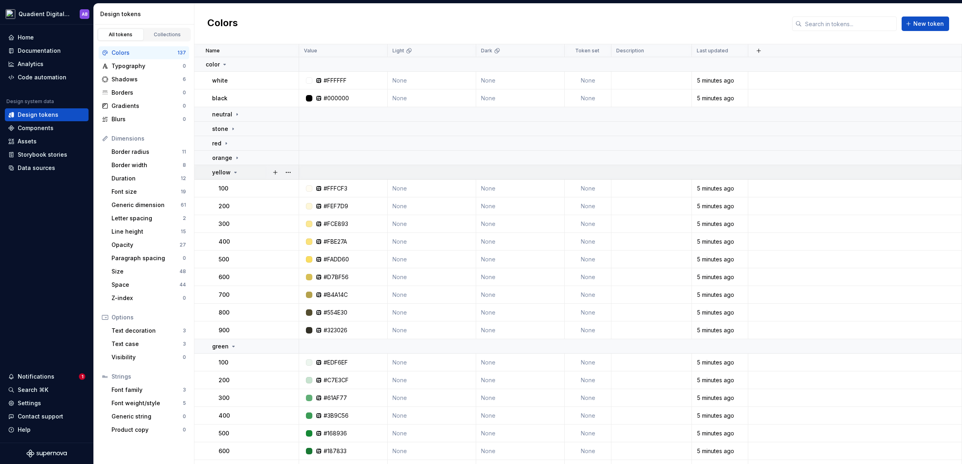
click at [235, 171] on icon at bounding box center [235, 172] width 6 height 6
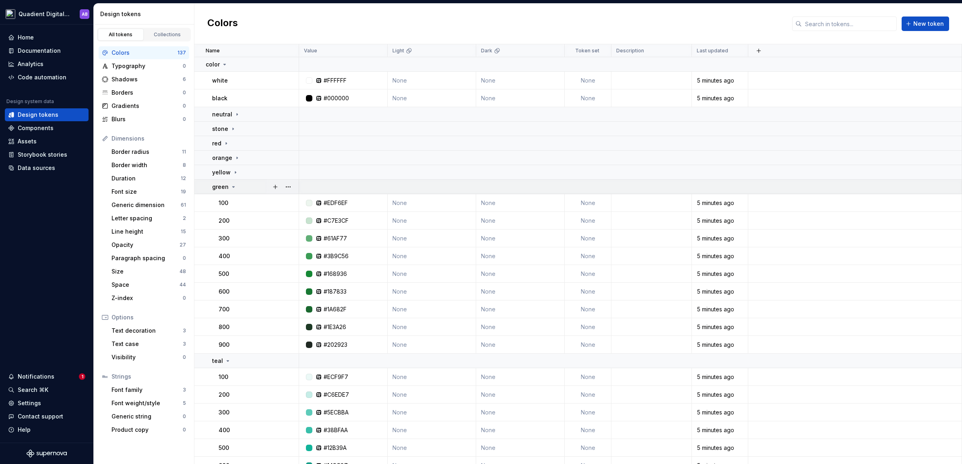
click at [234, 185] on icon at bounding box center [233, 187] width 6 height 6
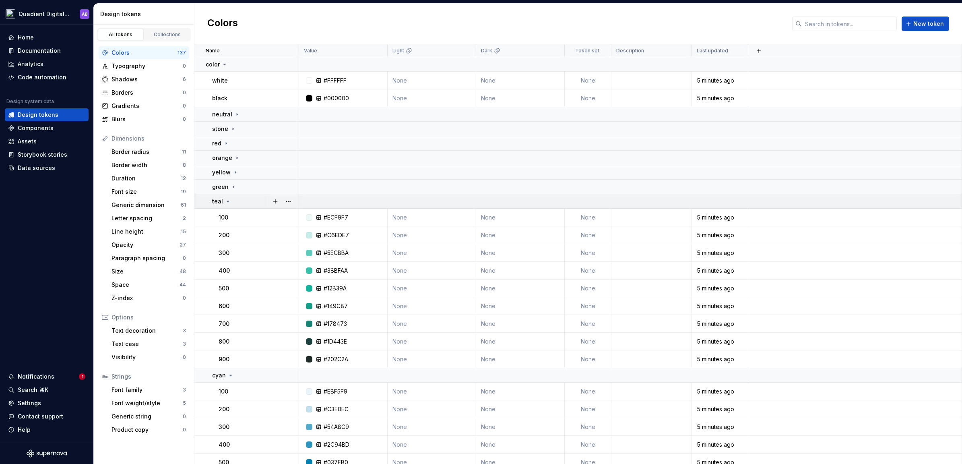
click at [228, 200] on icon at bounding box center [228, 201] width 6 height 6
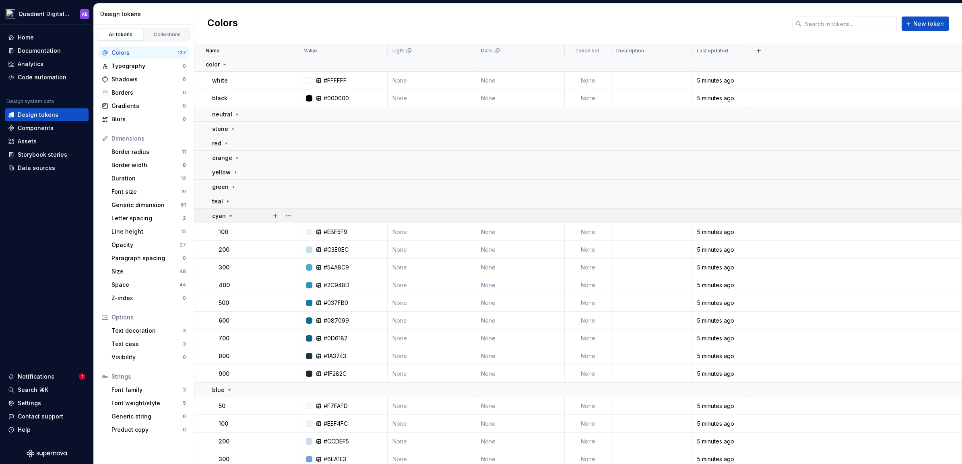
click at [230, 215] on icon at bounding box center [231, 215] width 2 height 1
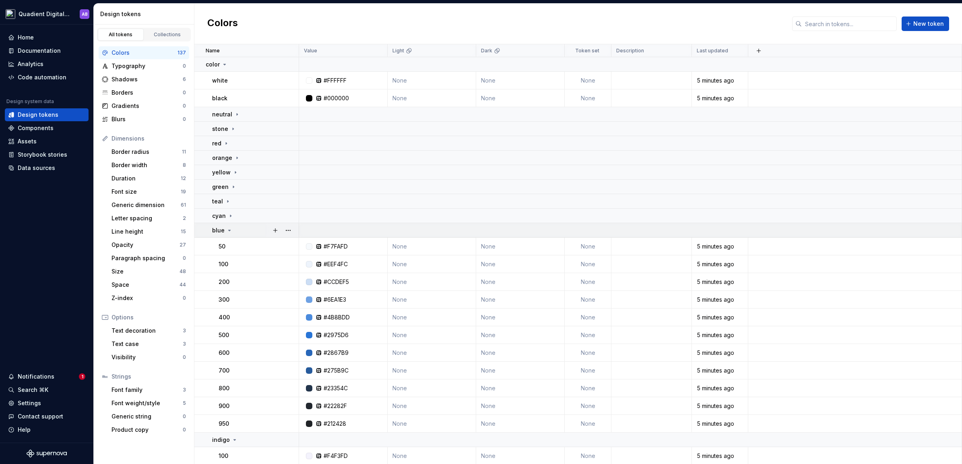
click at [230, 232] on icon at bounding box center [229, 230] width 6 height 6
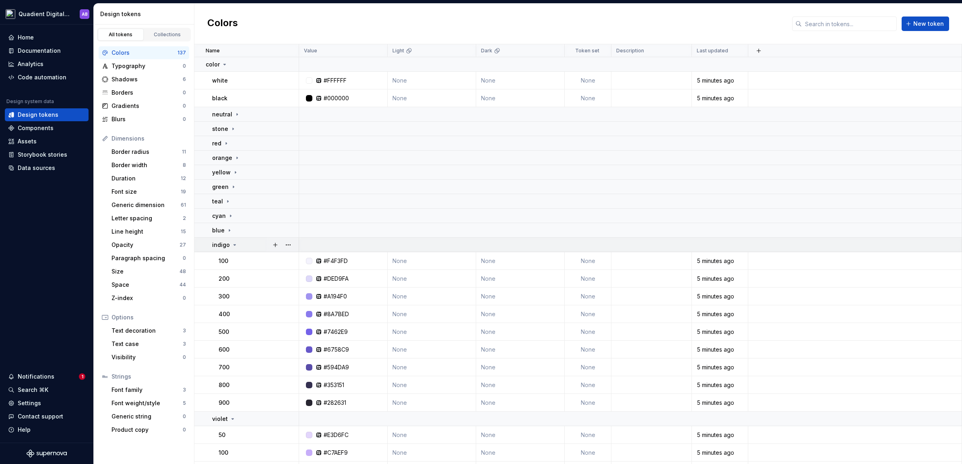
click at [234, 244] on icon at bounding box center [235, 244] width 2 height 1
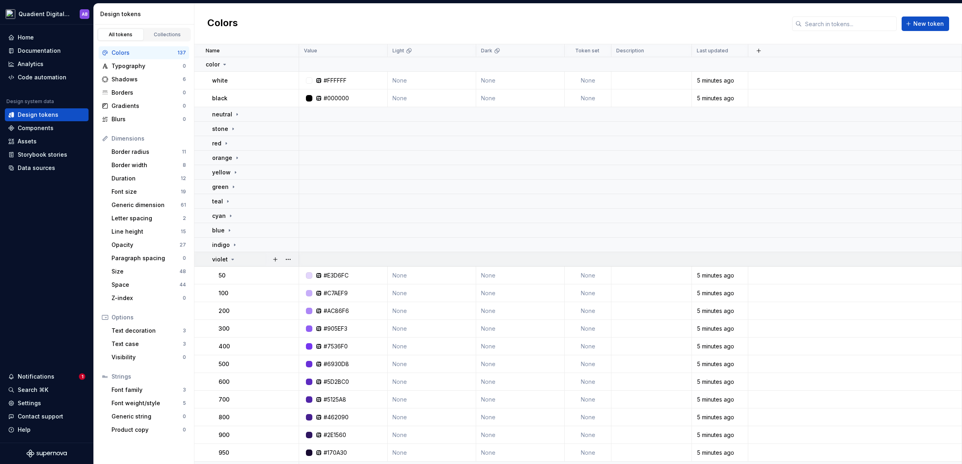
click at [236, 259] on div "violet" at bounding box center [255, 259] width 86 height 8
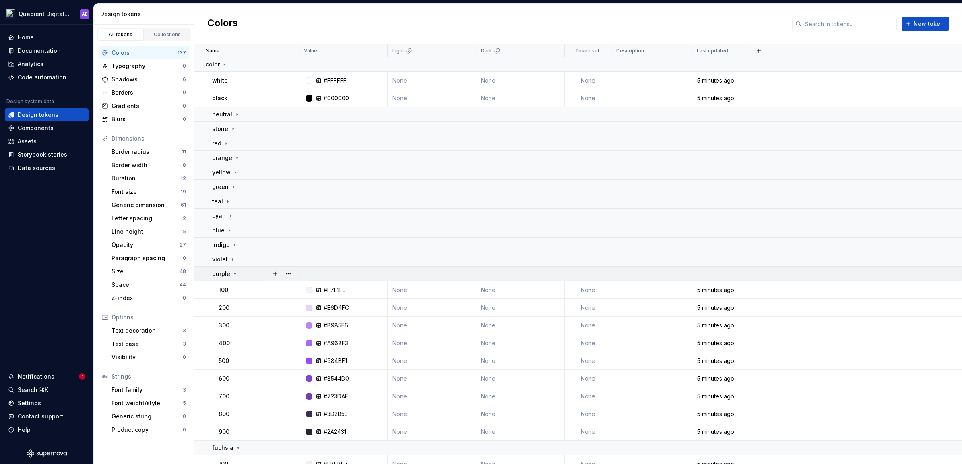
click at [233, 270] on icon at bounding box center [235, 273] width 6 height 6
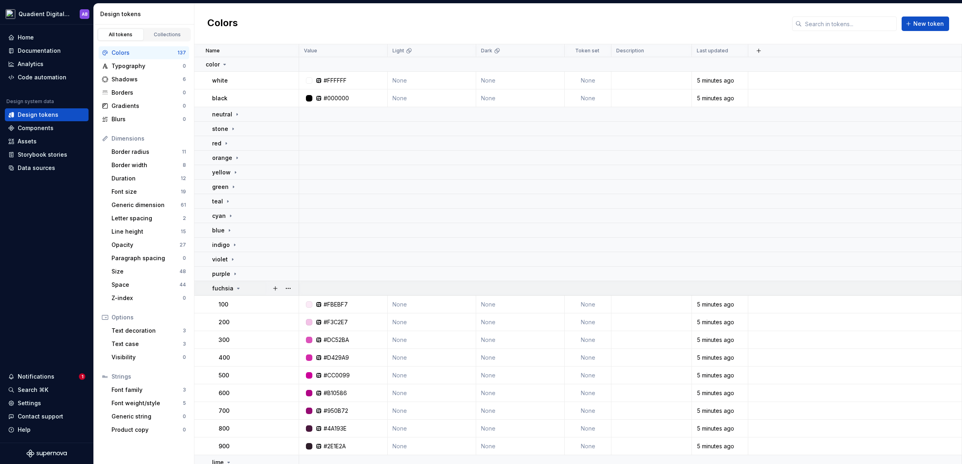
click at [239, 286] on icon at bounding box center [238, 288] width 6 height 6
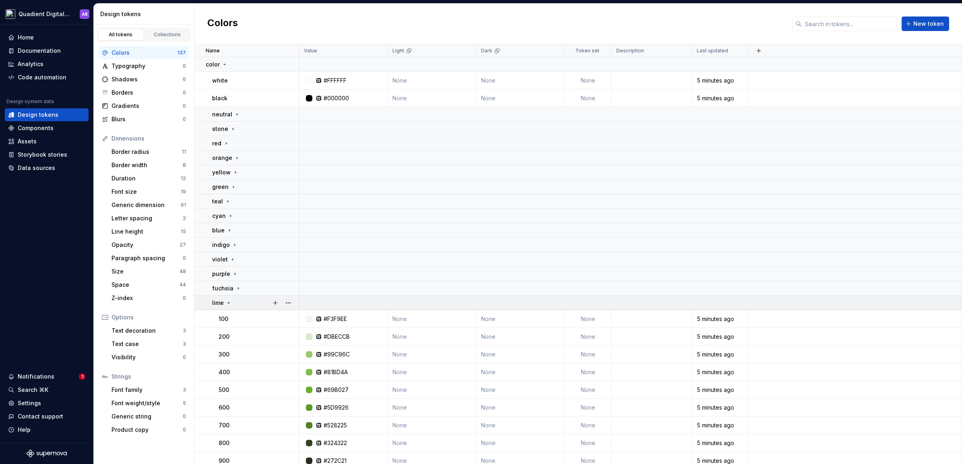
click at [225, 303] on icon at bounding box center [228, 302] width 6 height 6
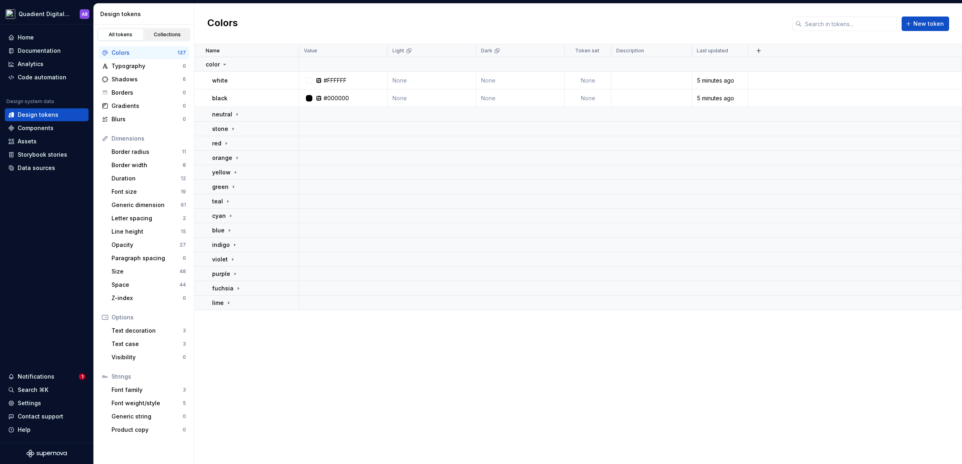
click at [166, 34] on div "Collections" at bounding box center [167, 34] width 40 height 6
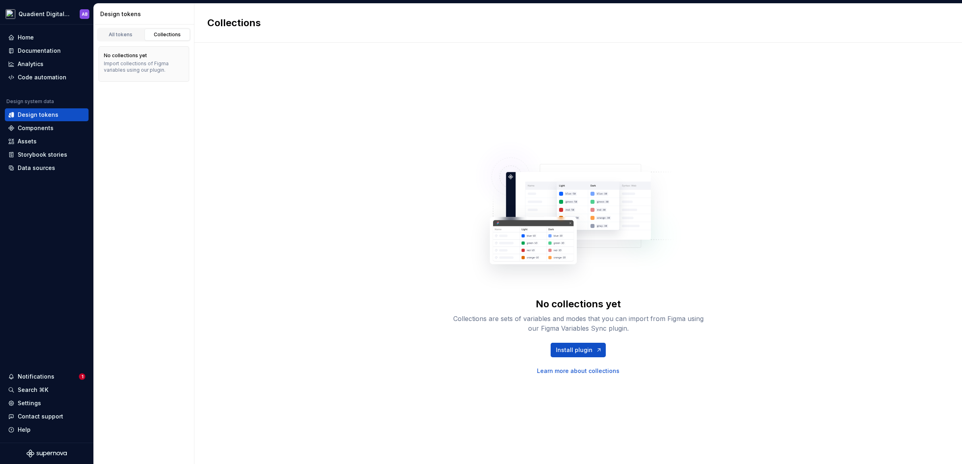
click at [151, 63] on div "Import collections of Figma variables using our plugin." at bounding box center [144, 66] width 80 height 13
click at [127, 31] on div "All tokens" at bounding box center [121, 34] width 40 height 6
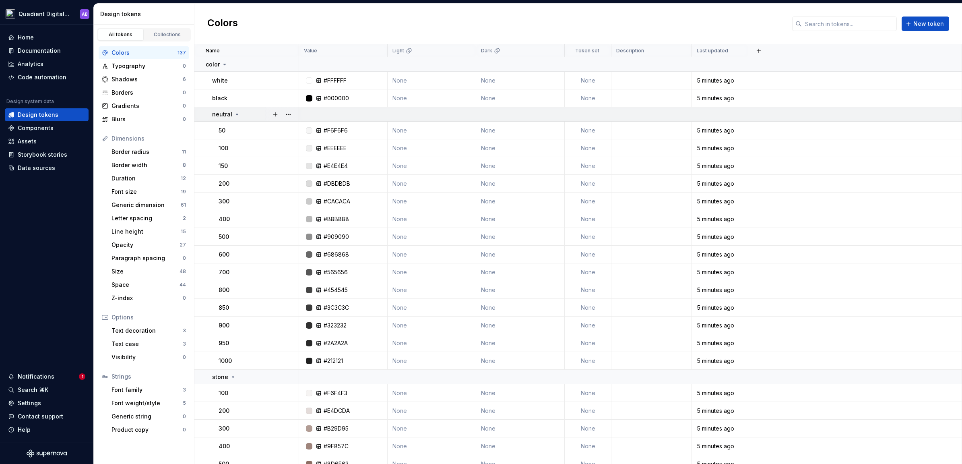
click at [234, 114] on icon at bounding box center [237, 114] width 6 height 6
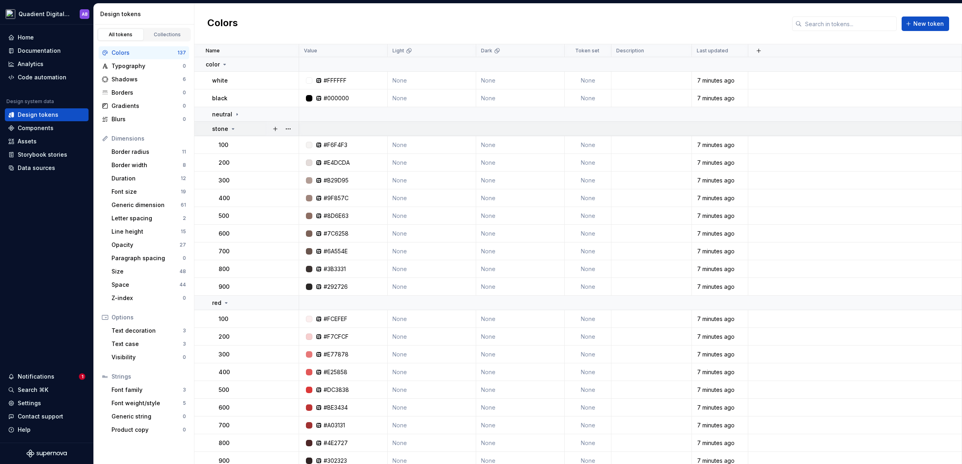
click at [230, 129] on icon at bounding box center [233, 129] width 6 height 6
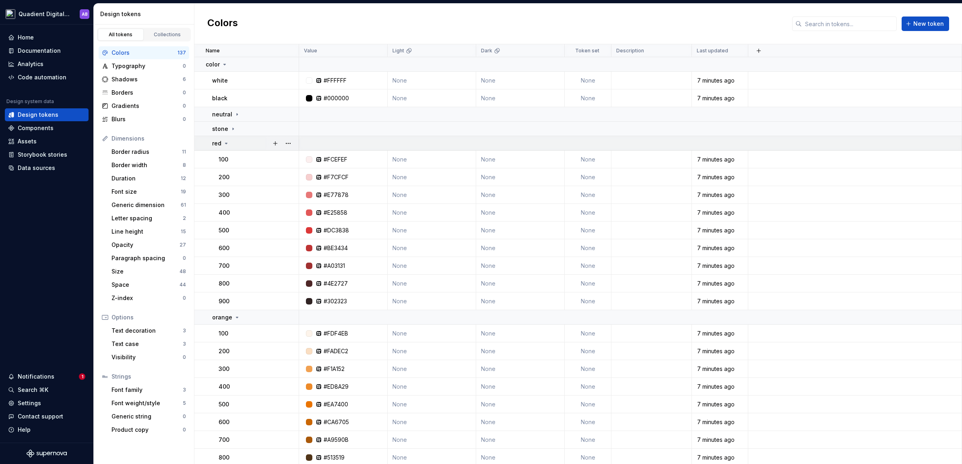
click at [230, 142] on div "red" at bounding box center [255, 143] width 86 height 8
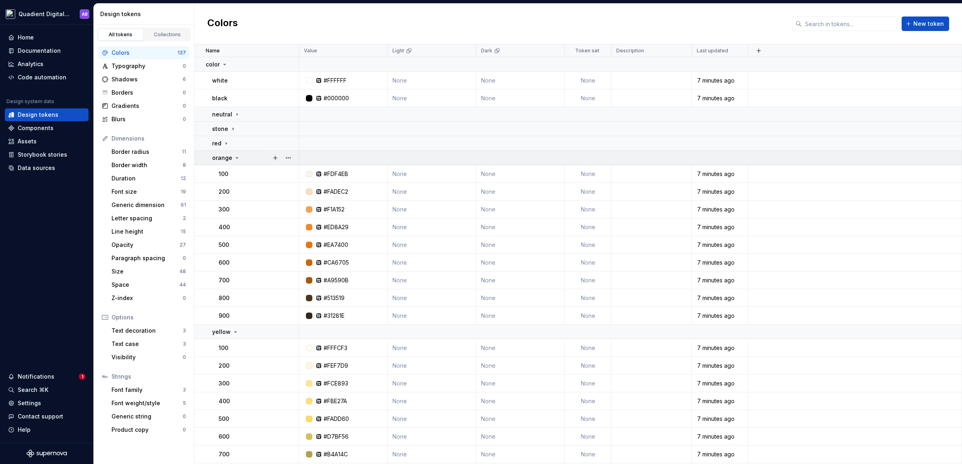
click at [236, 157] on icon at bounding box center [237, 157] width 2 height 1
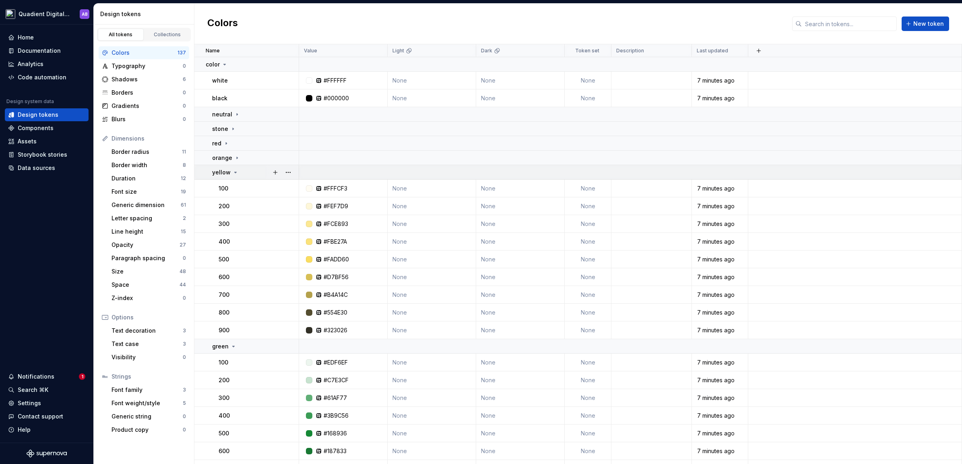
click at [235, 171] on icon at bounding box center [235, 172] width 6 height 6
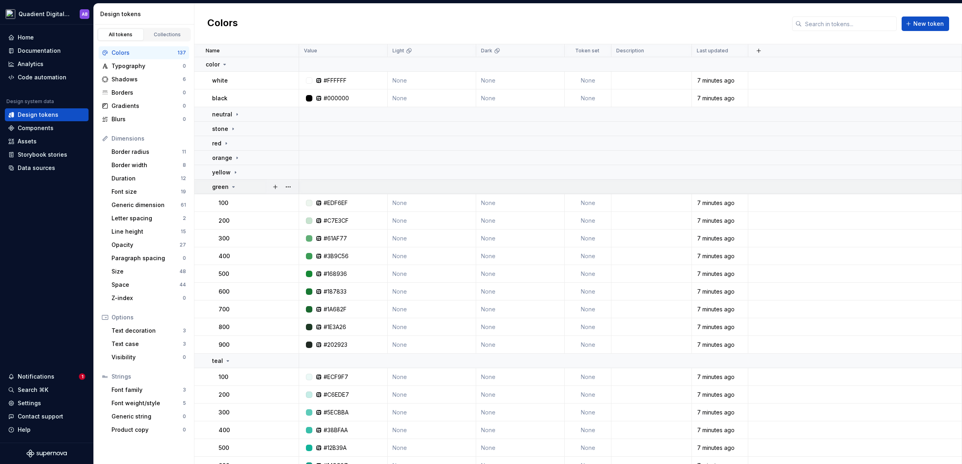
click at [233, 188] on icon at bounding box center [233, 187] width 6 height 6
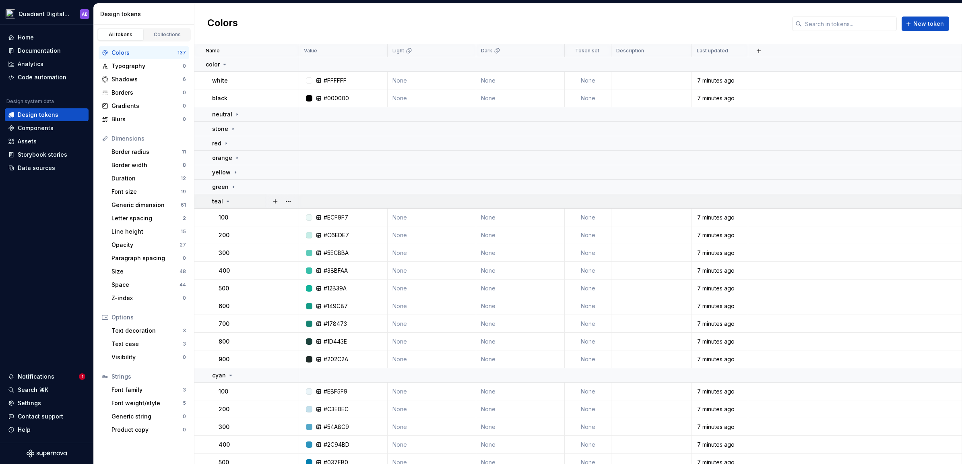
click at [227, 199] on icon at bounding box center [228, 201] width 6 height 6
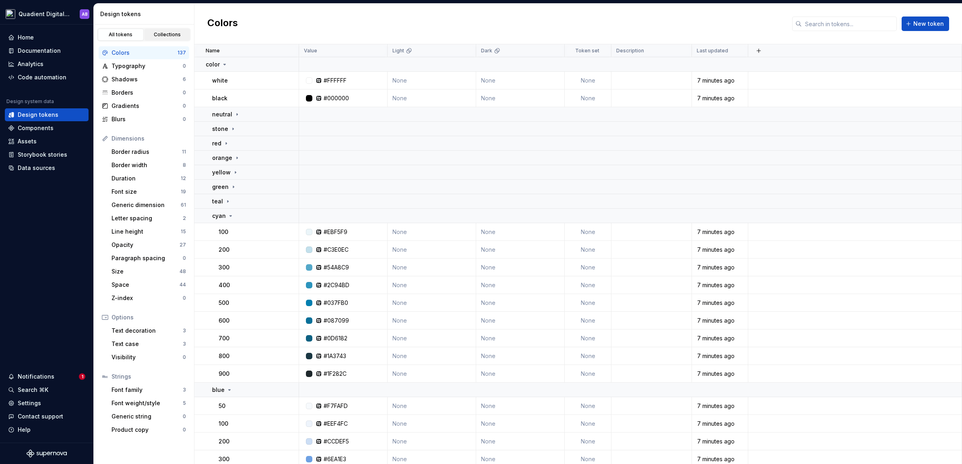
click at [166, 30] on link "Collections" at bounding box center [168, 35] width 46 height 12
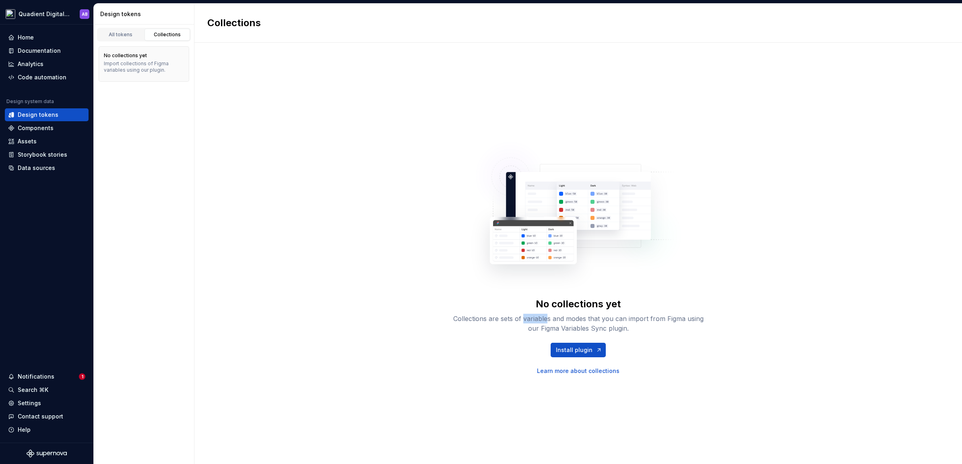
drag, startPoint x: 523, startPoint y: 317, endPoint x: 547, endPoint y: 315, distance: 23.9
click at [547, 315] on div "Collections are sets of variables and modes that you can import from Figma usin…" at bounding box center [579, 323] width 258 height 19
click at [496, 318] on div "Collections are sets of variables and modes that you can import from Figma usin…" at bounding box center [579, 323] width 258 height 19
click at [121, 36] on div "All tokens" at bounding box center [121, 34] width 40 height 6
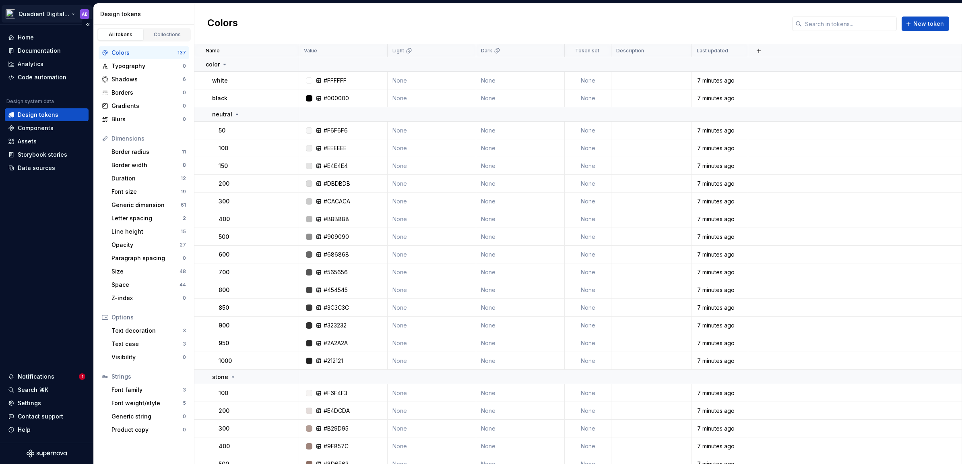
click at [72, 12] on html "Quadient Digital Design System AB Home Documentation Analytics Code automation …" at bounding box center [481, 232] width 962 height 464
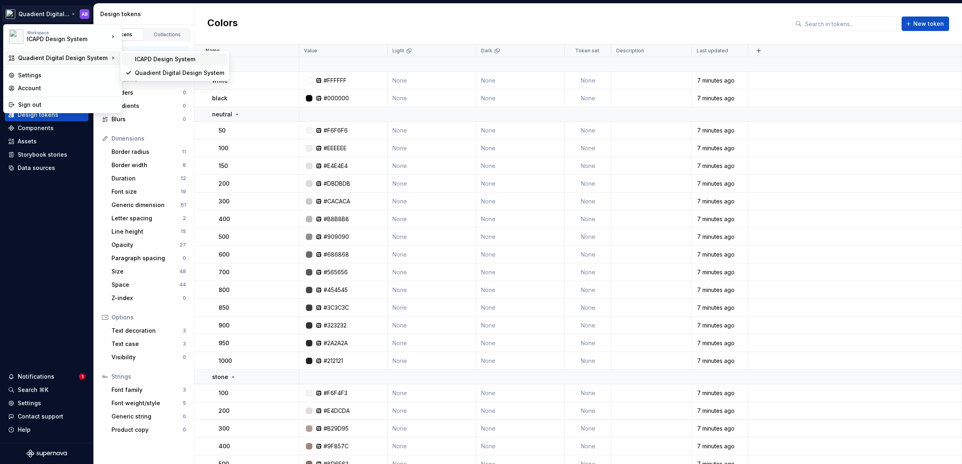
click at [147, 57] on div "ICAPD Design System" at bounding box center [179, 59] width 89 height 8
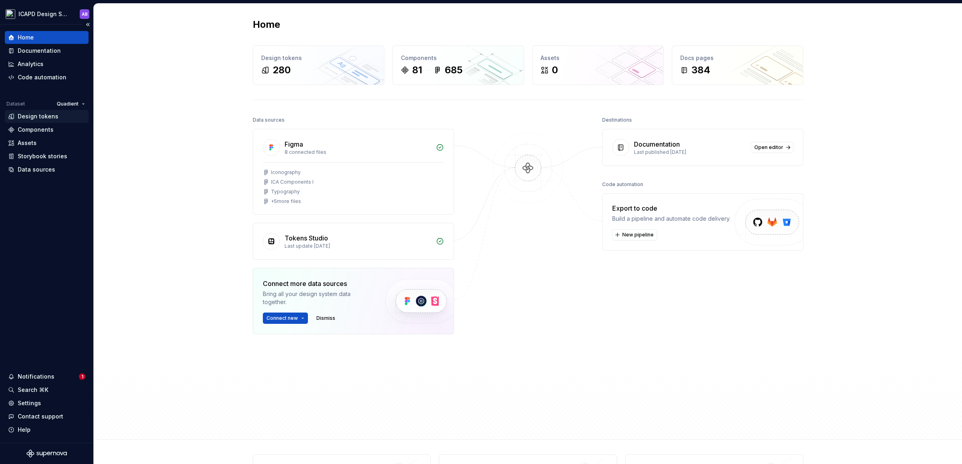
click at [53, 118] on div "Design tokens" at bounding box center [38, 116] width 41 height 8
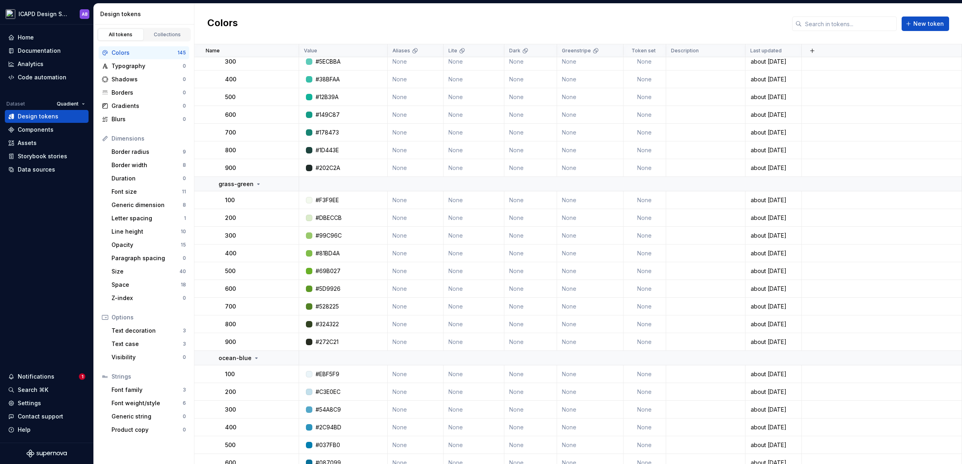
scroll to position [2529, 0]
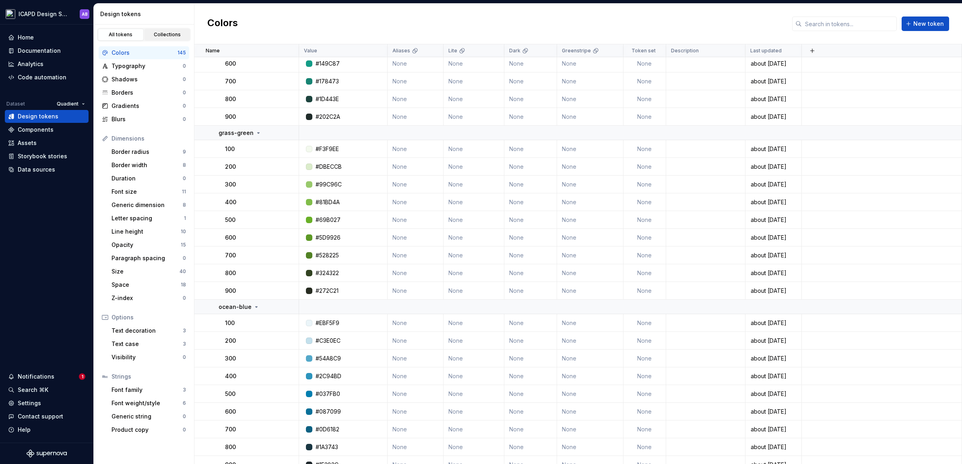
click at [167, 31] on div "Collections" at bounding box center [167, 34] width 40 height 6
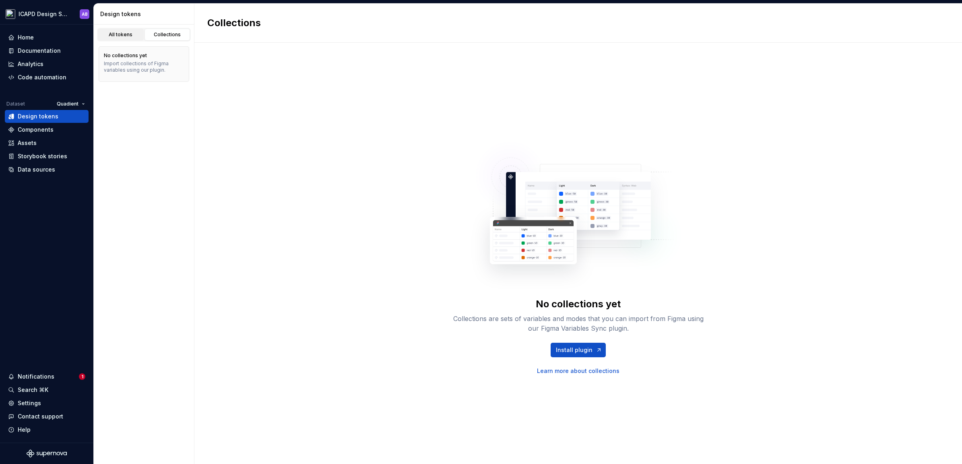
click at [126, 37] on link "All tokens" at bounding box center [121, 35] width 46 height 12
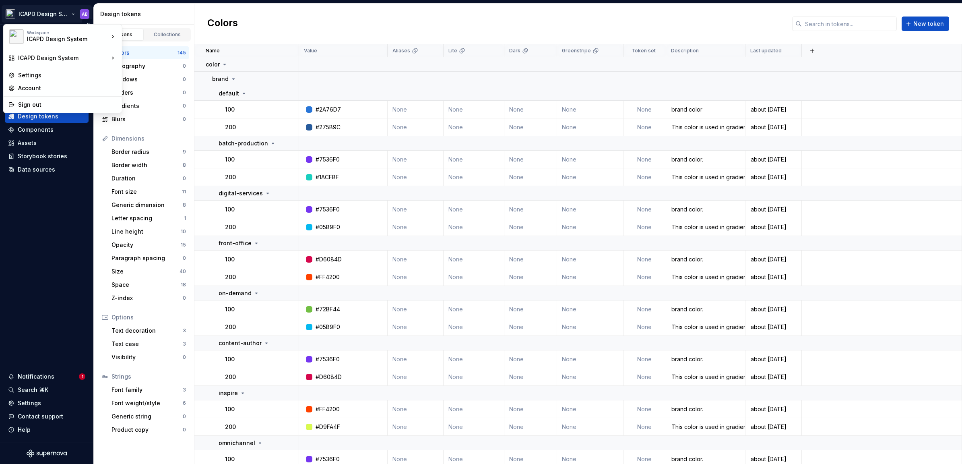
click at [72, 12] on html "ICAPD Design System AB Home Documentation Analytics Code automation Dataset Qua…" at bounding box center [481, 232] width 962 height 464
click at [150, 68] on div "Quadient Digital Design System" at bounding box center [174, 72] width 105 height 13
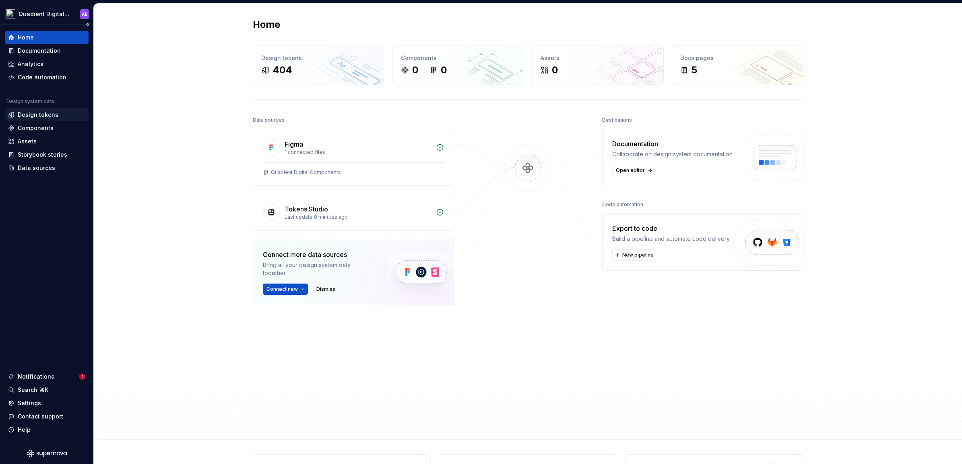
click at [52, 117] on div "Design tokens" at bounding box center [38, 115] width 41 height 8
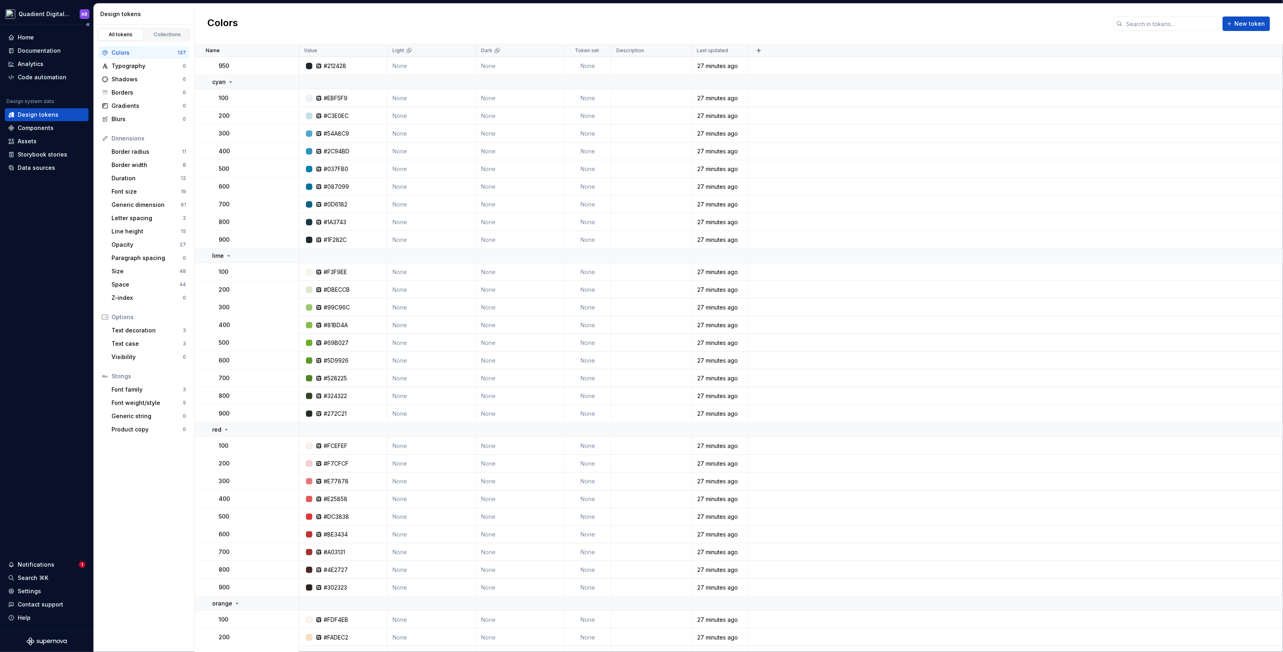
scroll to position [359, 0]
